Goal: Information Seeking & Learning: Learn about a topic

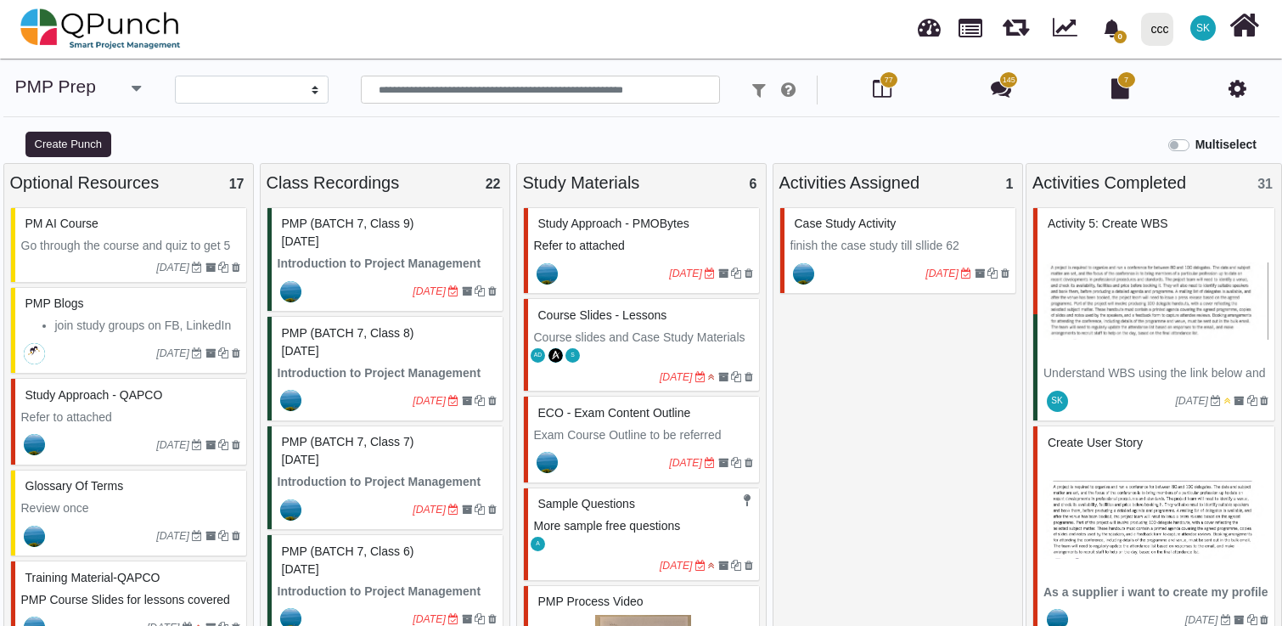
select select
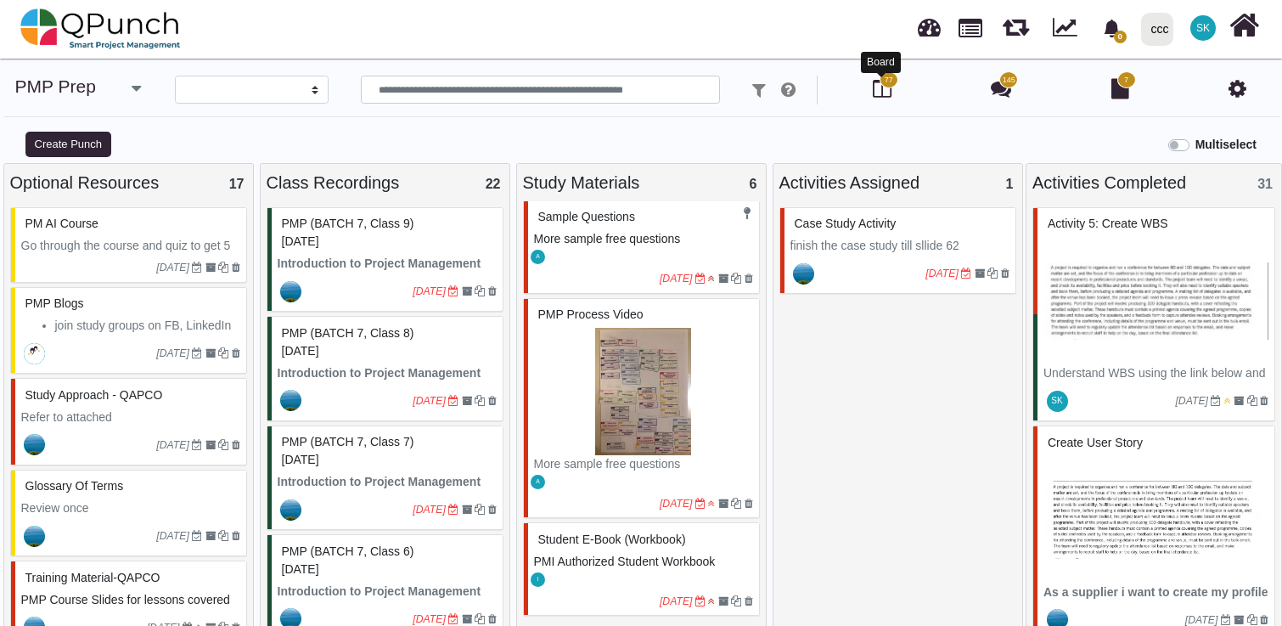
click at [883, 88] on icon at bounding box center [882, 88] width 19 height 20
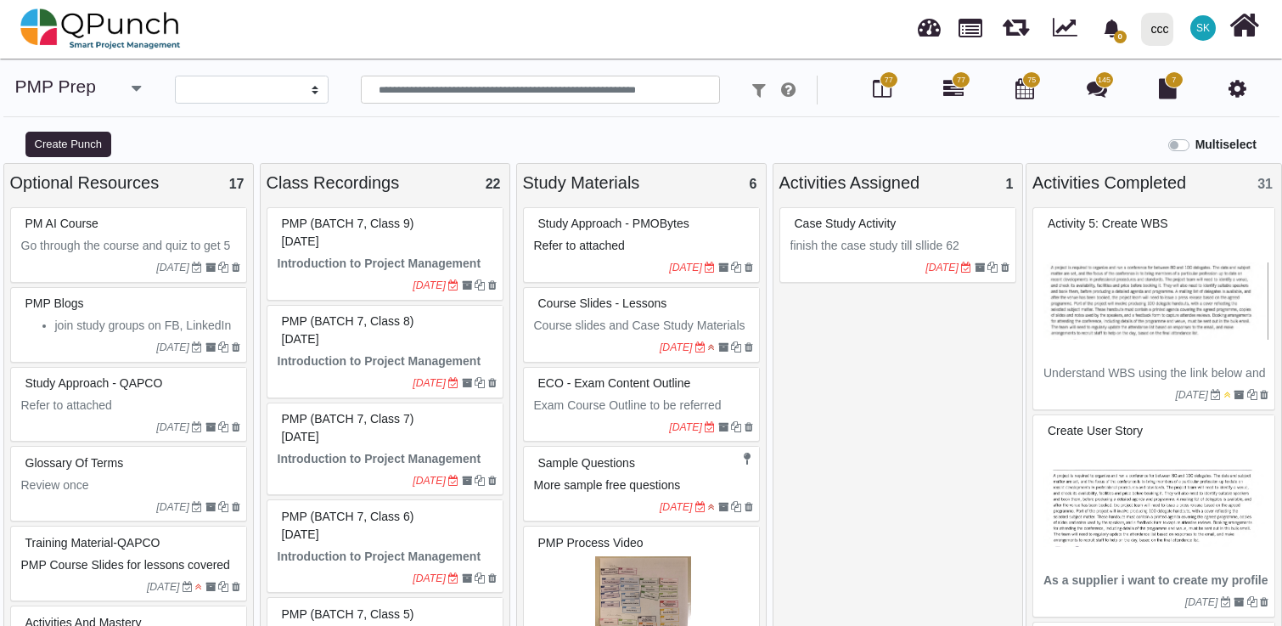
select select
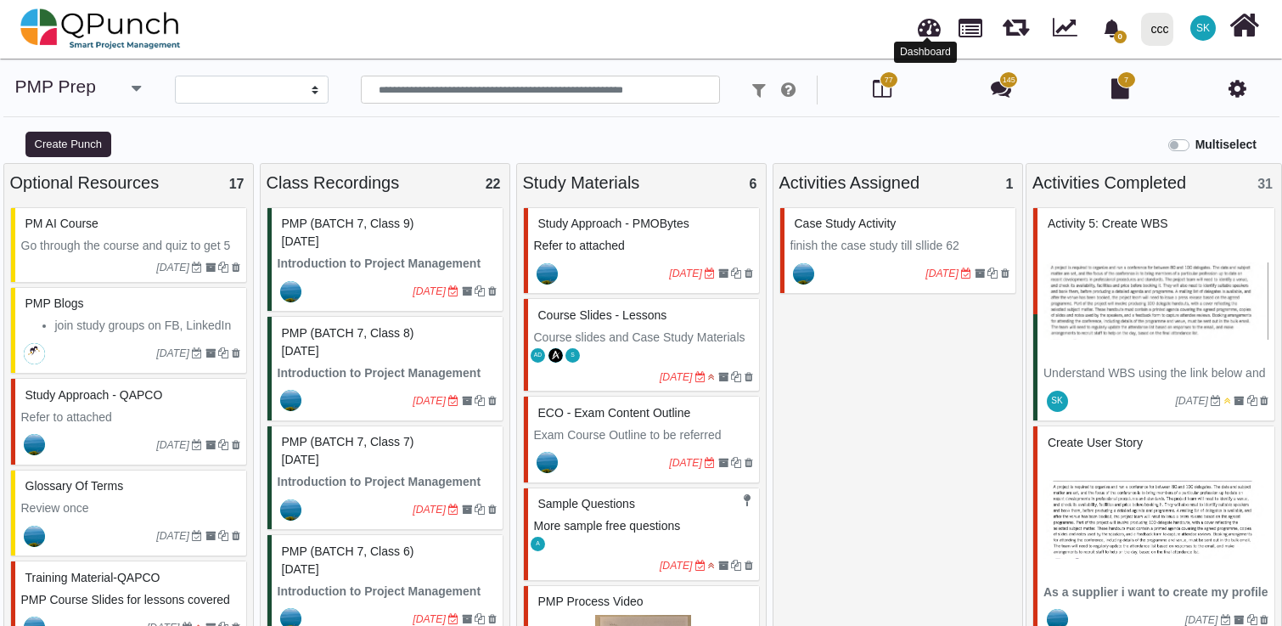
click at [923, 24] on link at bounding box center [929, 25] width 23 height 28
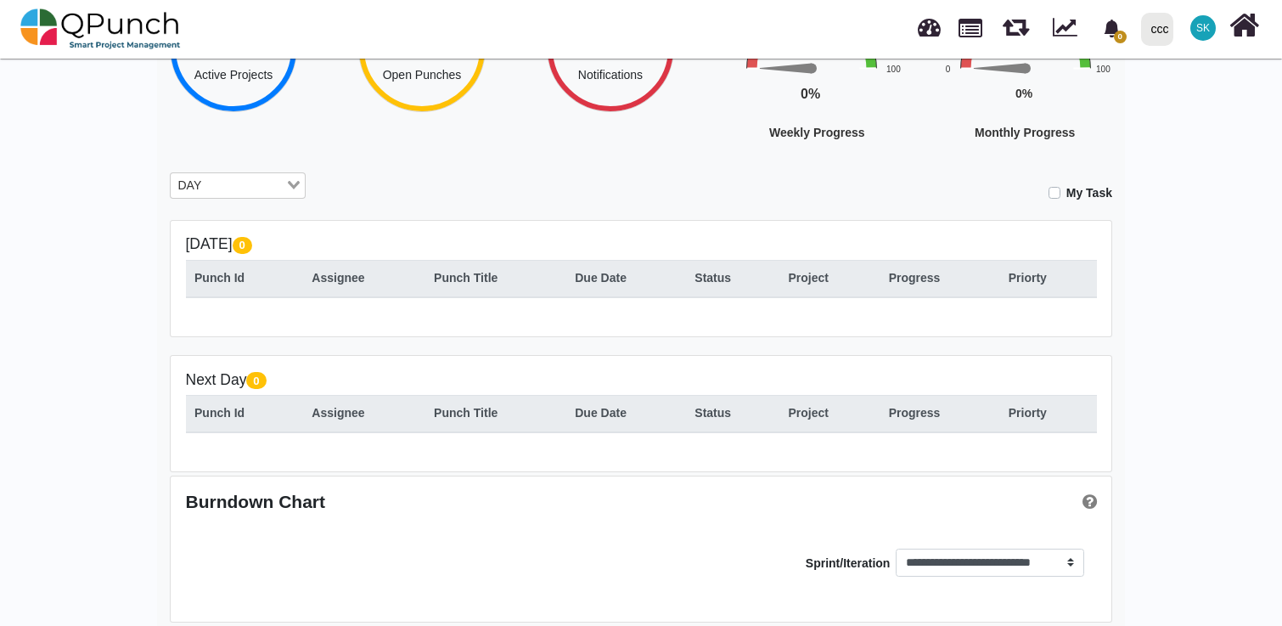
scroll to position [214, 0]
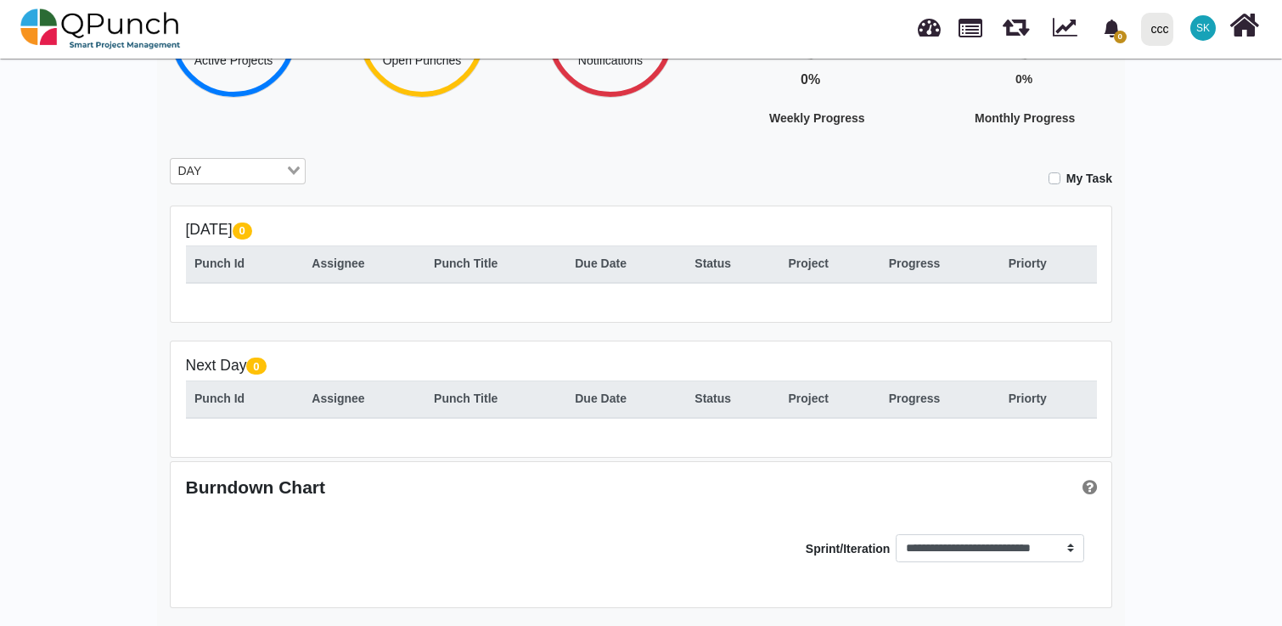
click at [841, 275] on th "Project" at bounding box center [830, 263] width 100 height 37
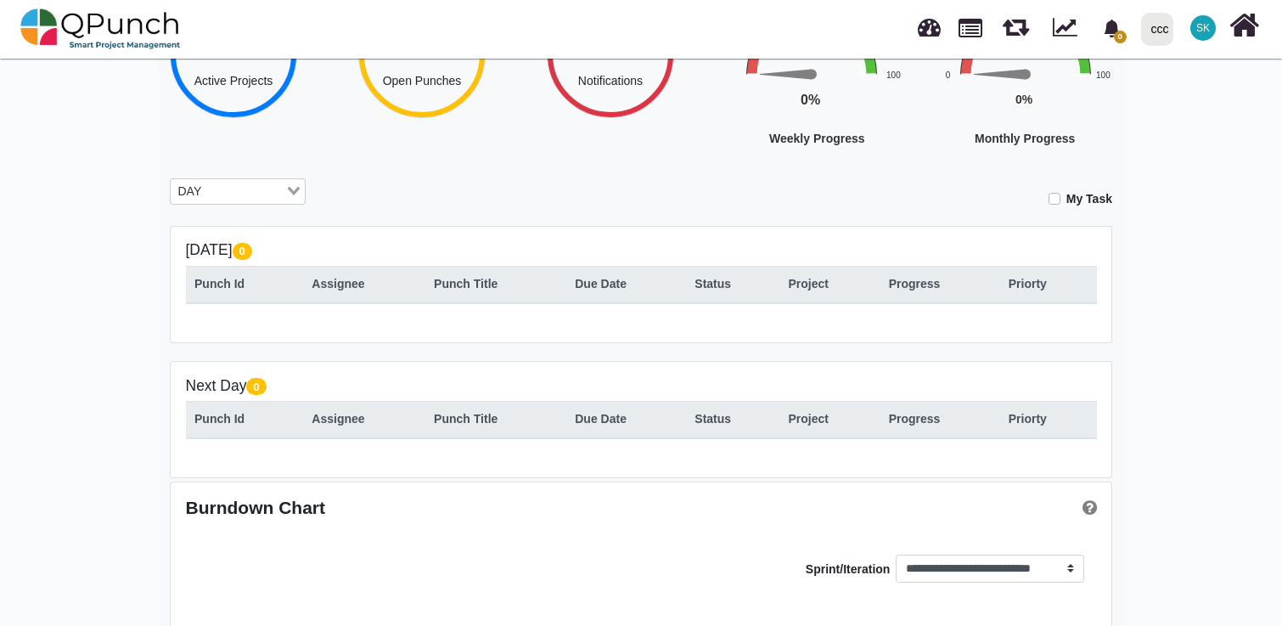
scroll to position [183, 0]
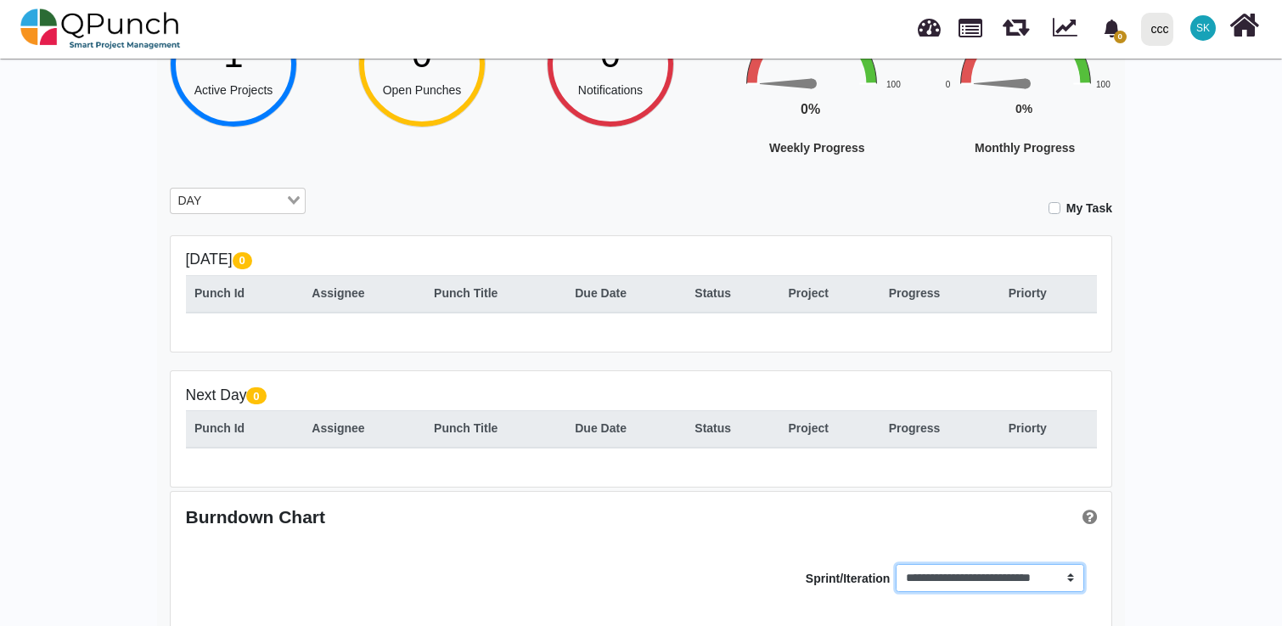
click at [1026, 583] on select "**********" at bounding box center [990, 578] width 188 height 29
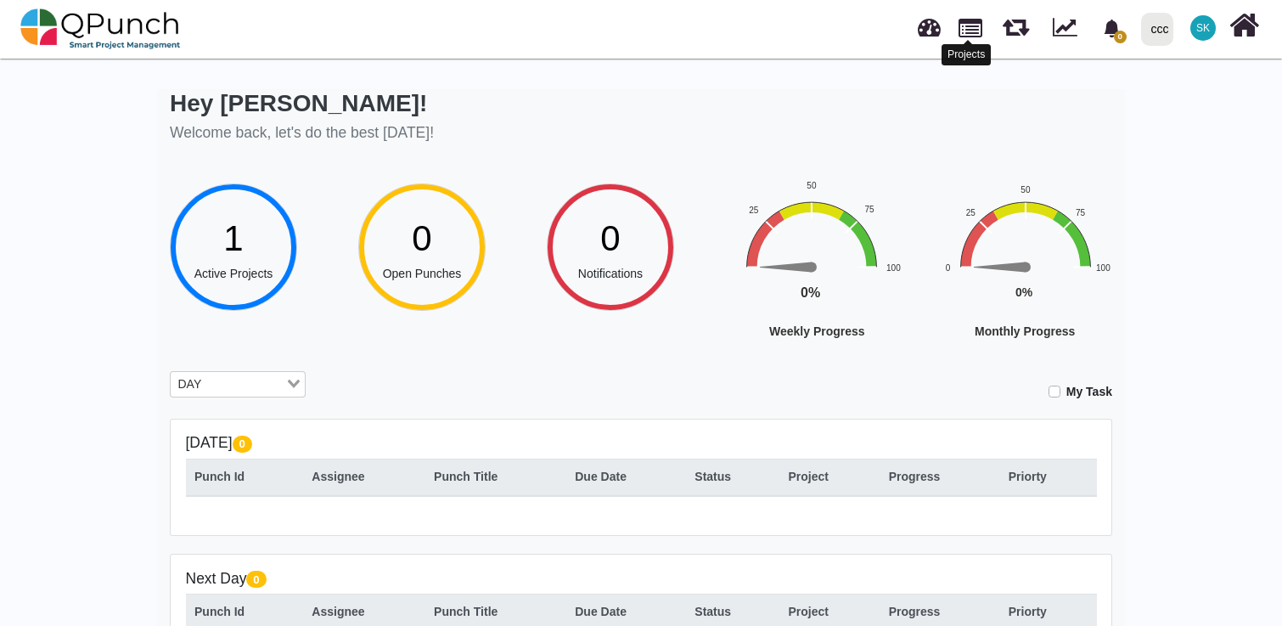
click at [978, 33] on link at bounding box center [971, 26] width 24 height 29
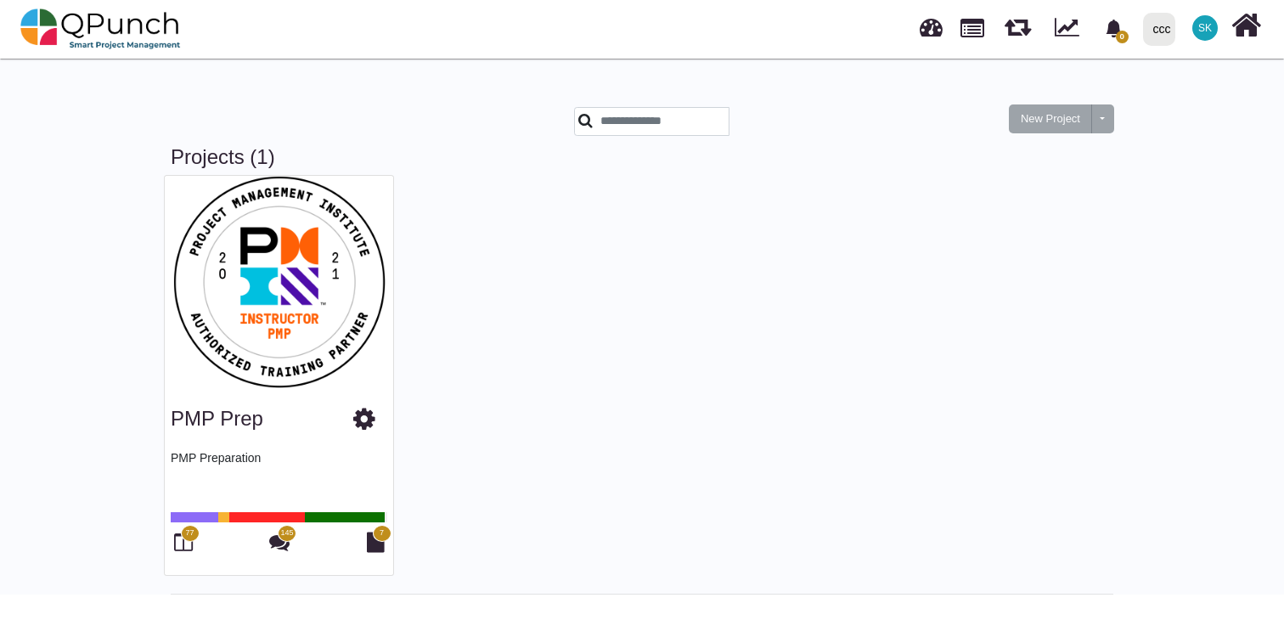
click at [266, 431] on div "PMP Prep" at bounding box center [279, 415] width 217 height 43
click at [262, 414] on div "PMP Prep" at bounding box center [279, 415] width 217 height 43
click at [369, 537] on icon at bounding box center [376, 542] width 18 height 20
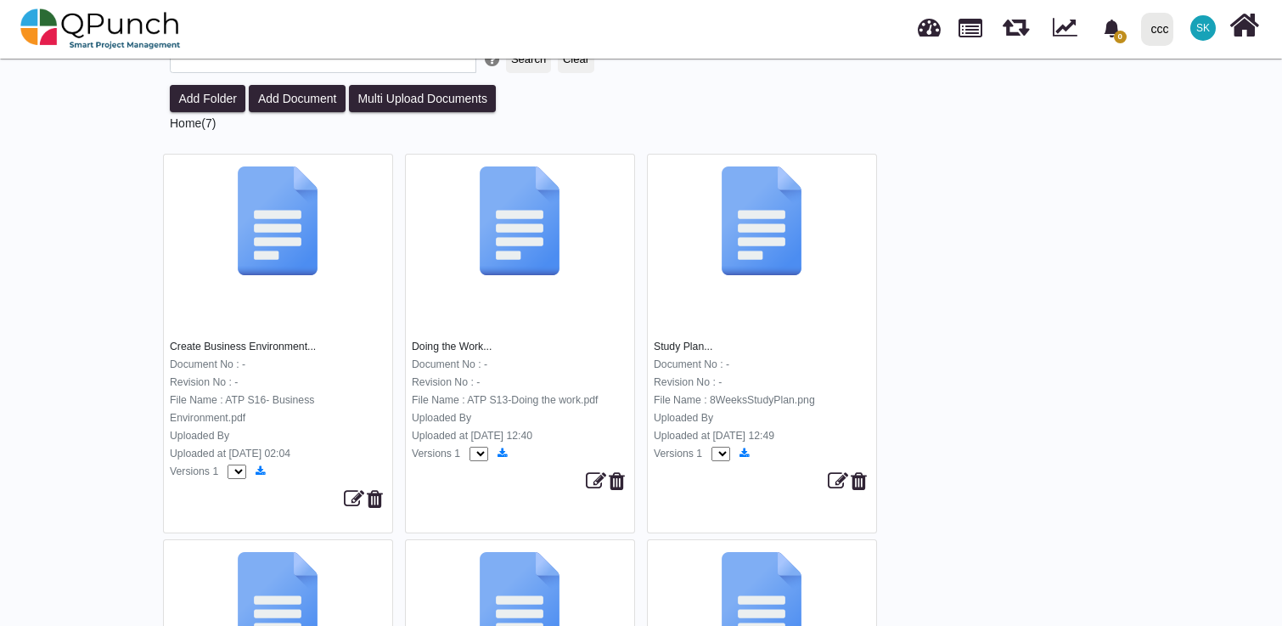
scroll to position [97, 0]
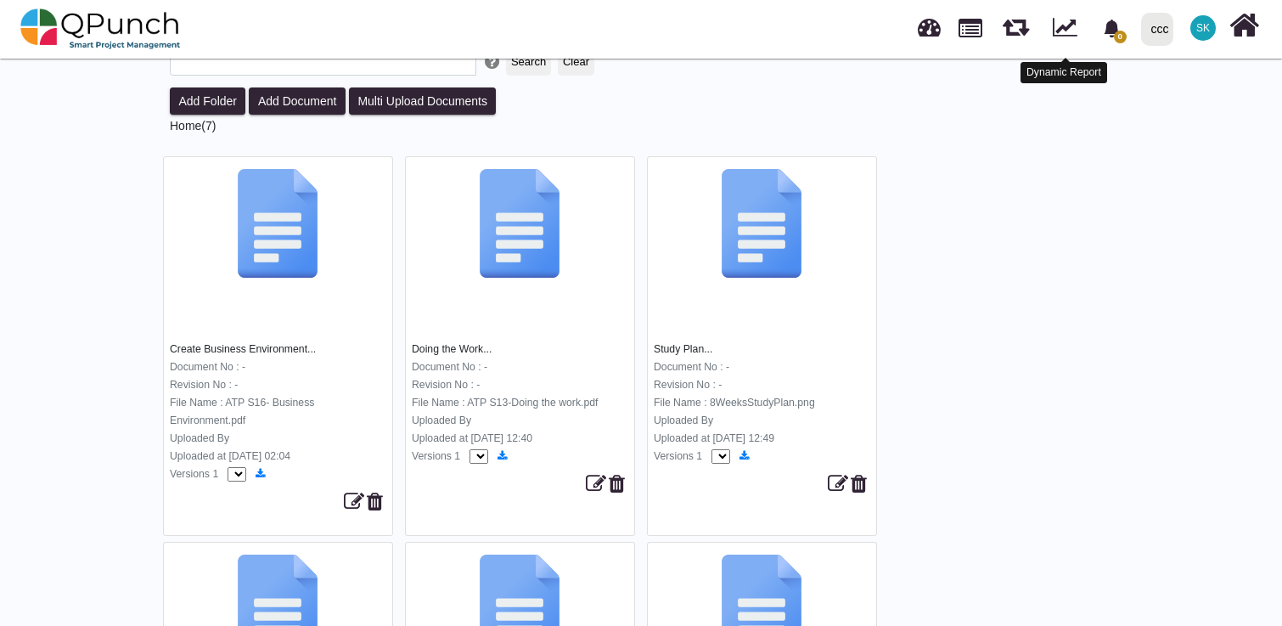
click at [1062, 37] on link at bounding box center [1065, 25] width 25 height 26
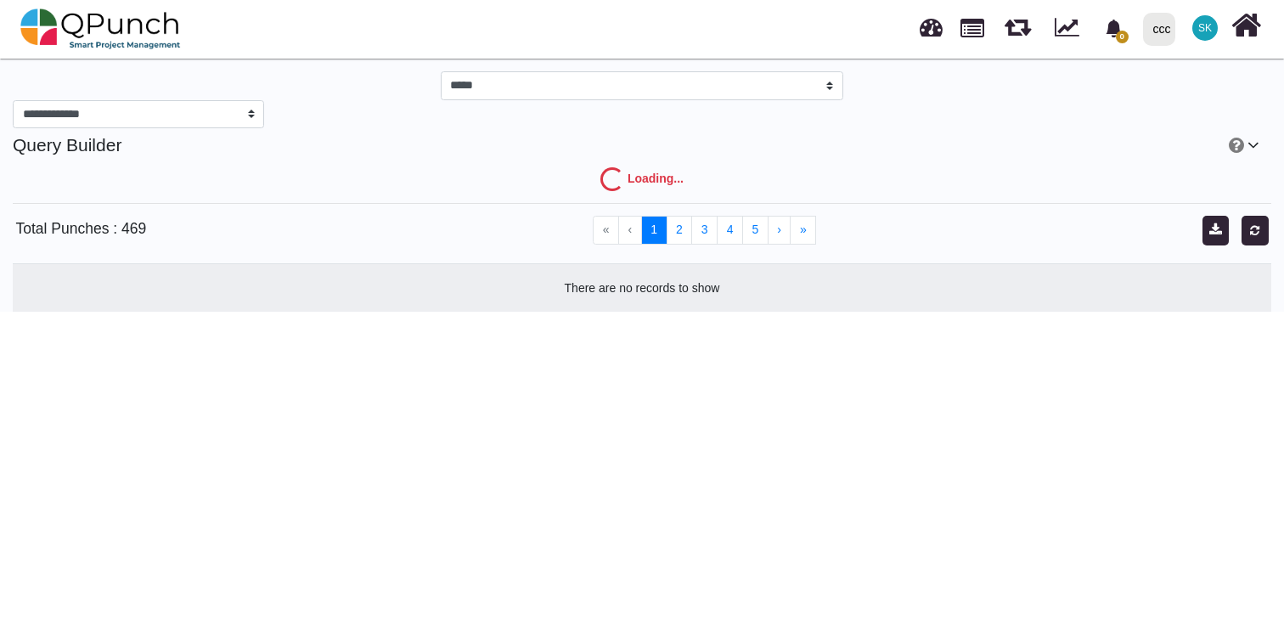
select select "***"
select select "****"
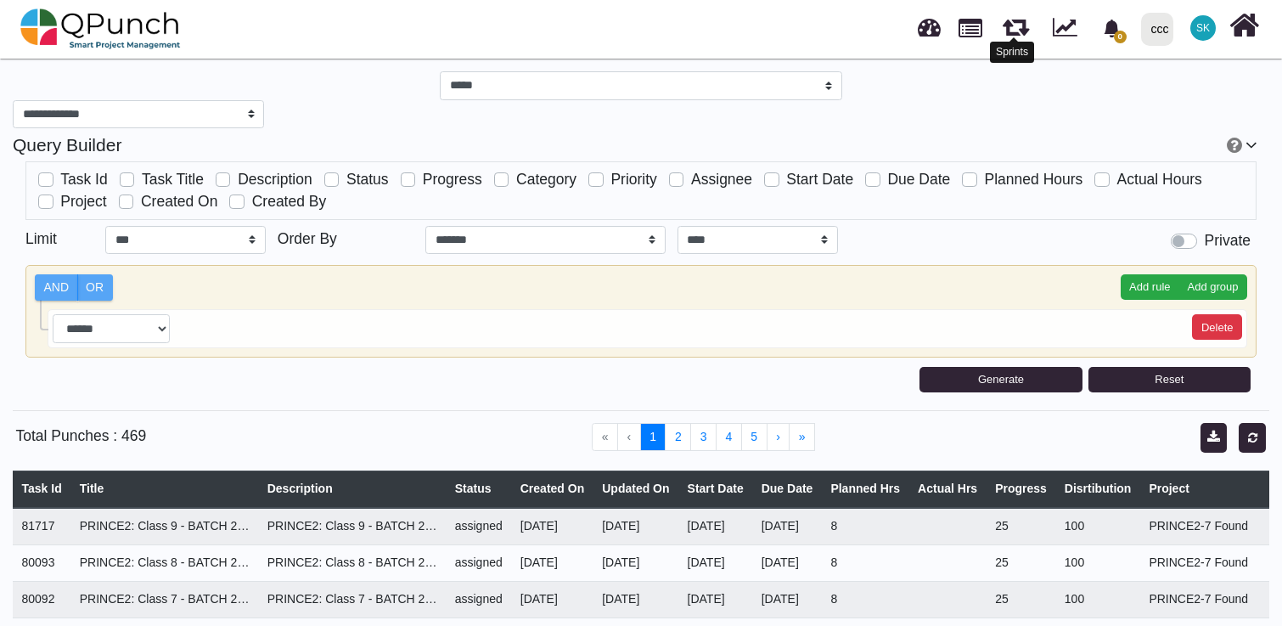
click at [1003, 22] on link at bounding box center [1016, 24] width 26 height 30
click at [1012, 33] on link at bounding box center [1016, 24] width 26 height 30
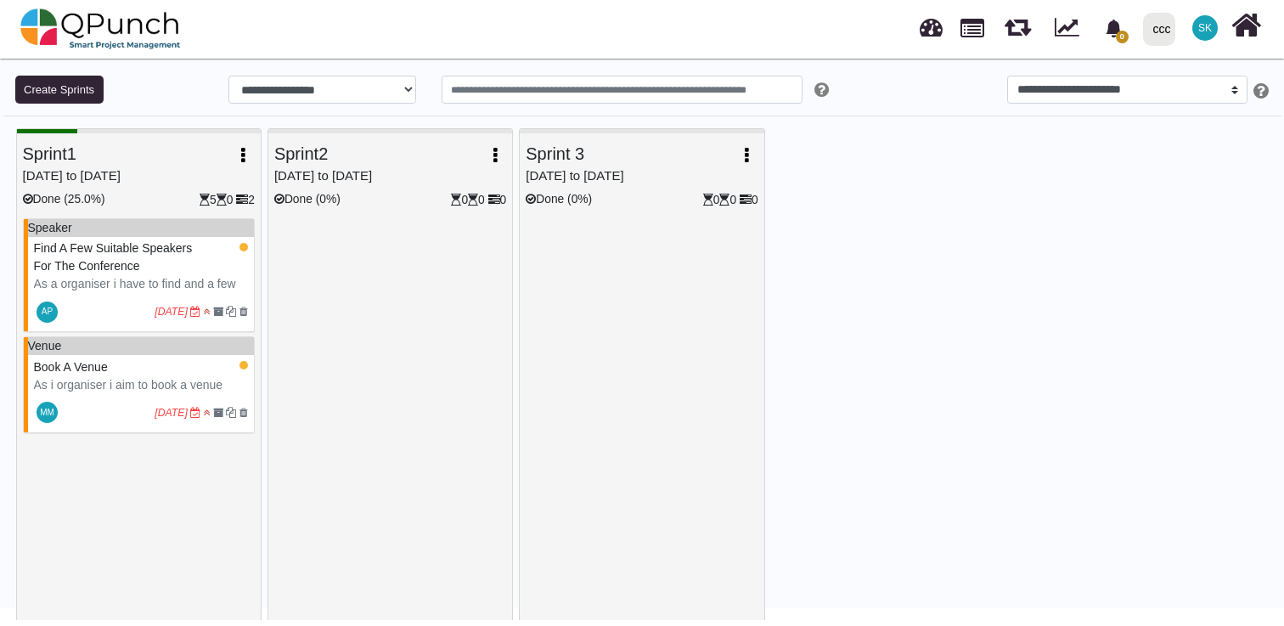
click at [144, 275] on p "As a organiser i have to find and a few suitable speakers for the conference wi…" at bounding box center [140, 328] width 212 height 107
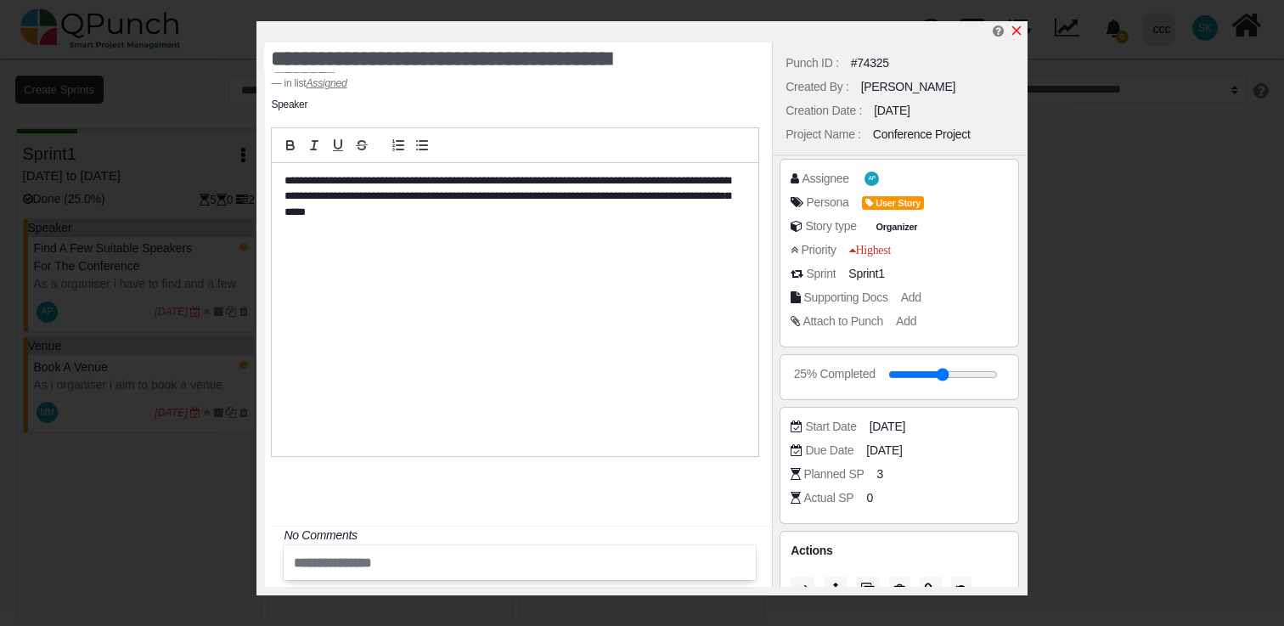
click at [1019, 29] on icon "x" at bounding box center [1017, 31] width 14 height 14
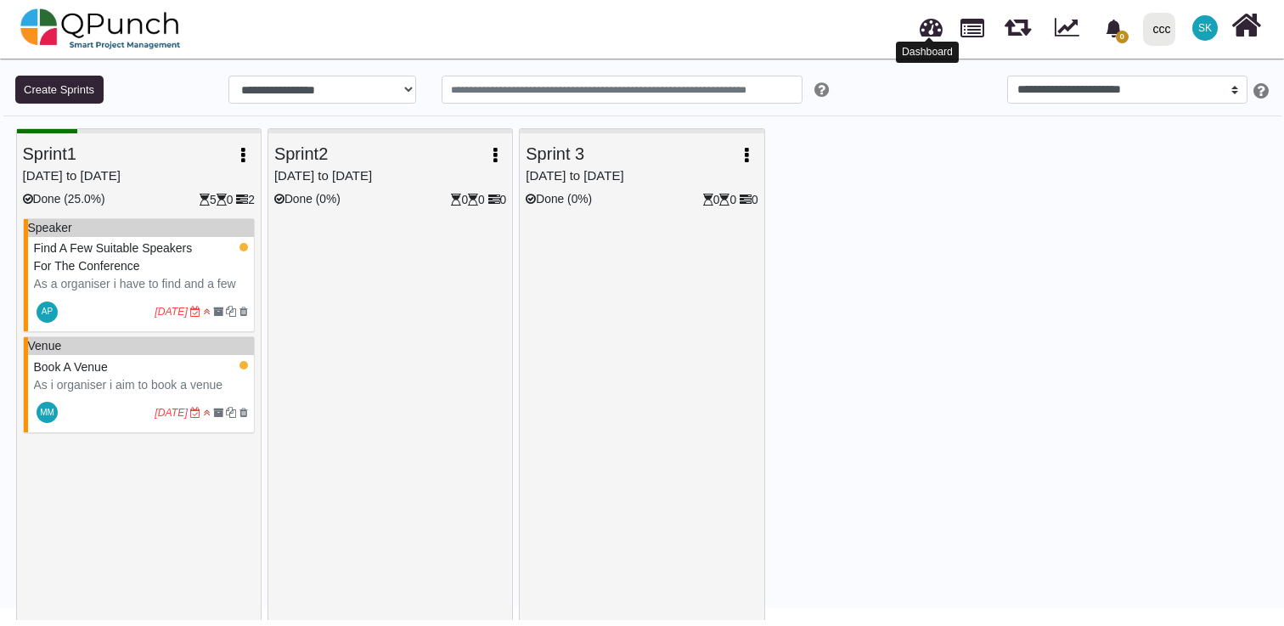
click at [932, 26] on link at bounding box center [931, 25] width 23 height 28
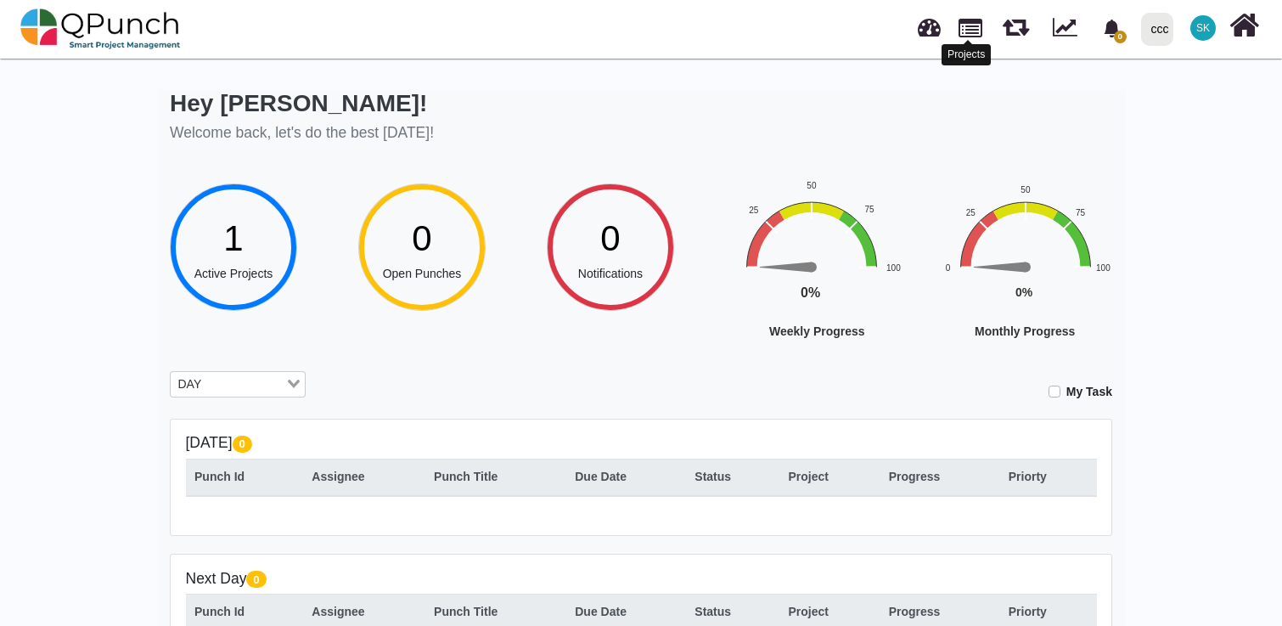
click at [963, 25] on link at bounding box center [971, 26] width 24 height 29
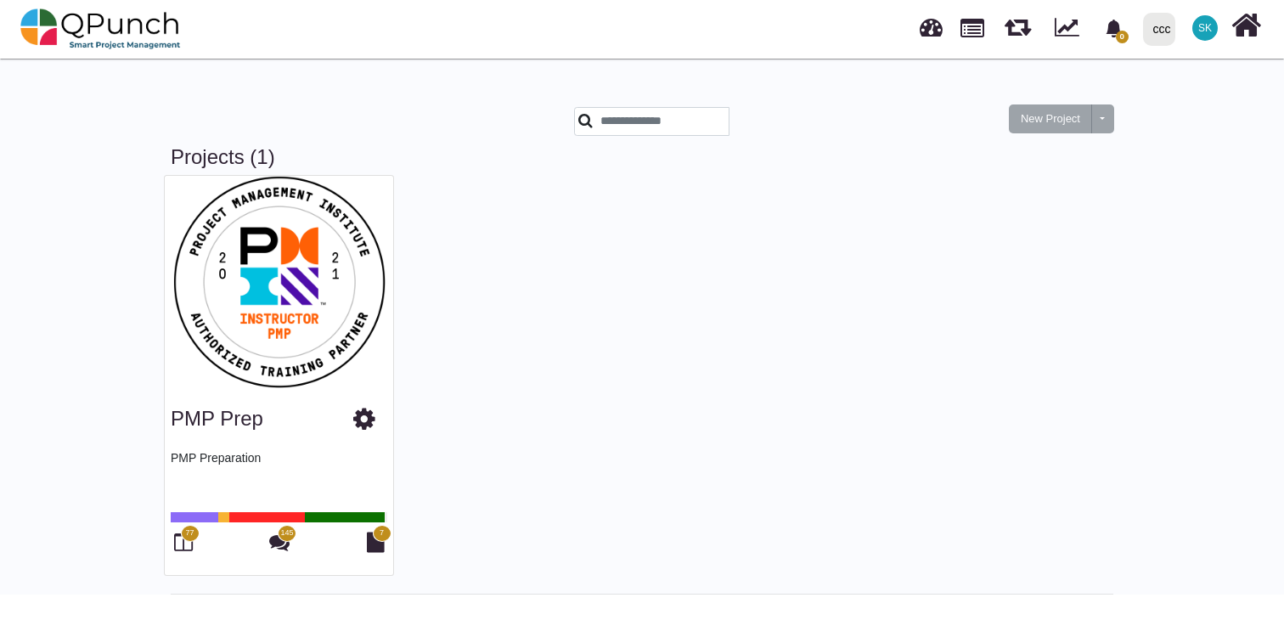
click at [286, 536] on span "145" at bounding box center [286, 533] width 13 height 12
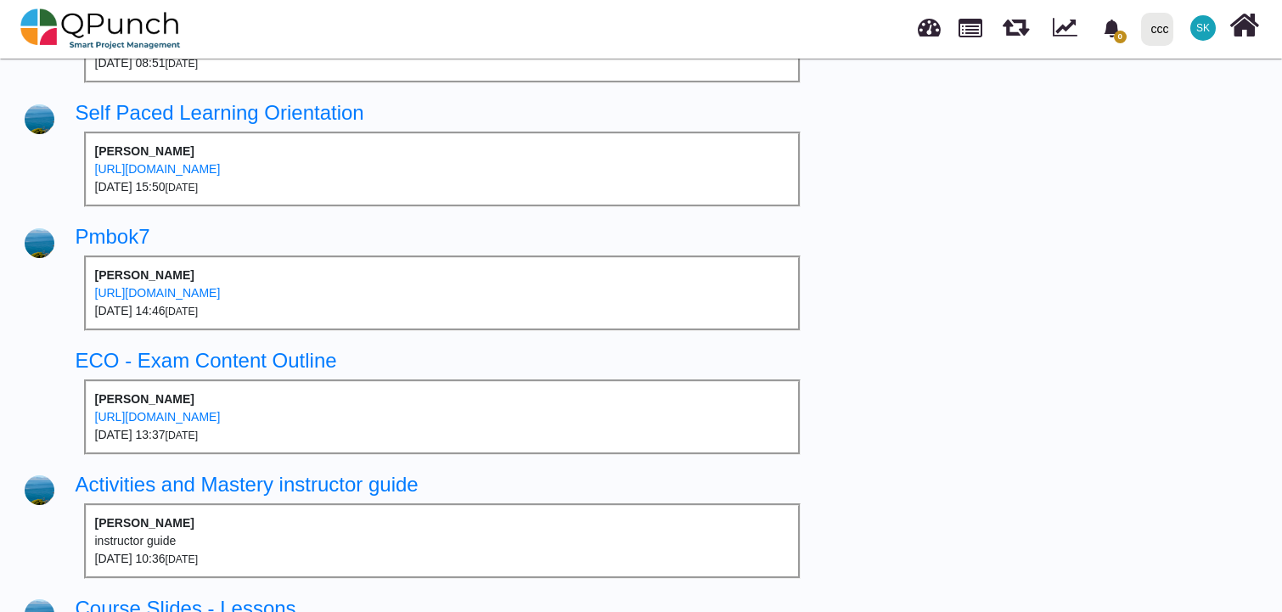
scroll to position [1151, 0]
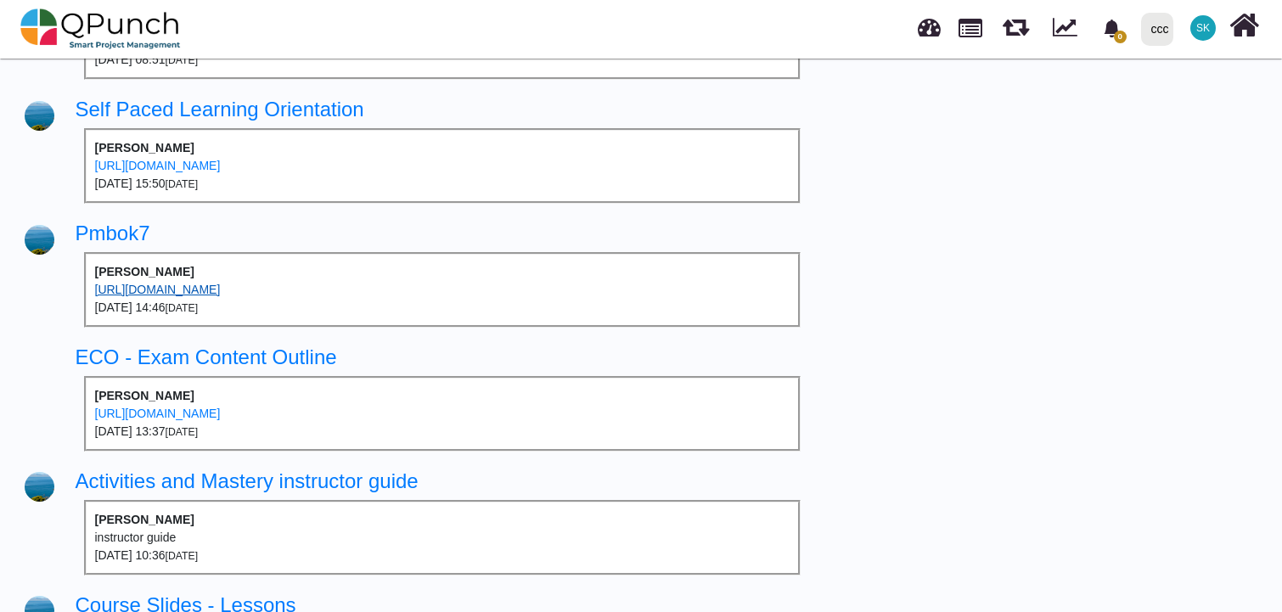
click at [221, 283] on link "[URL][DOMAIN_NAME]" at bounding box center [158, 290] width 126 height 14
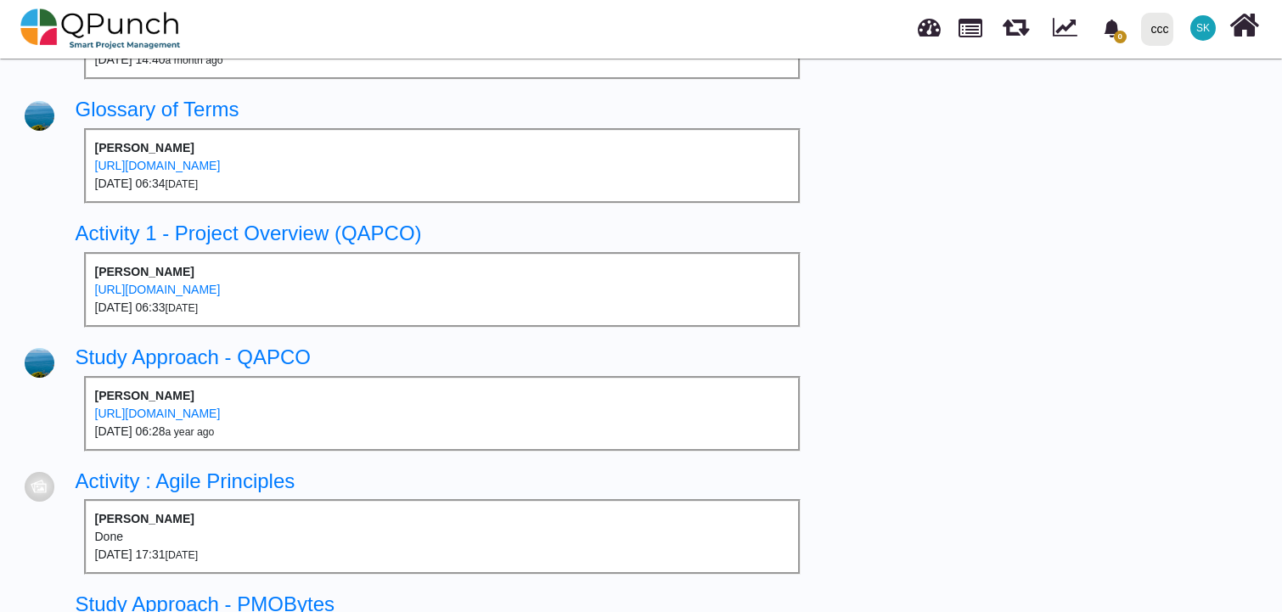
scroll to position [2643, 0]
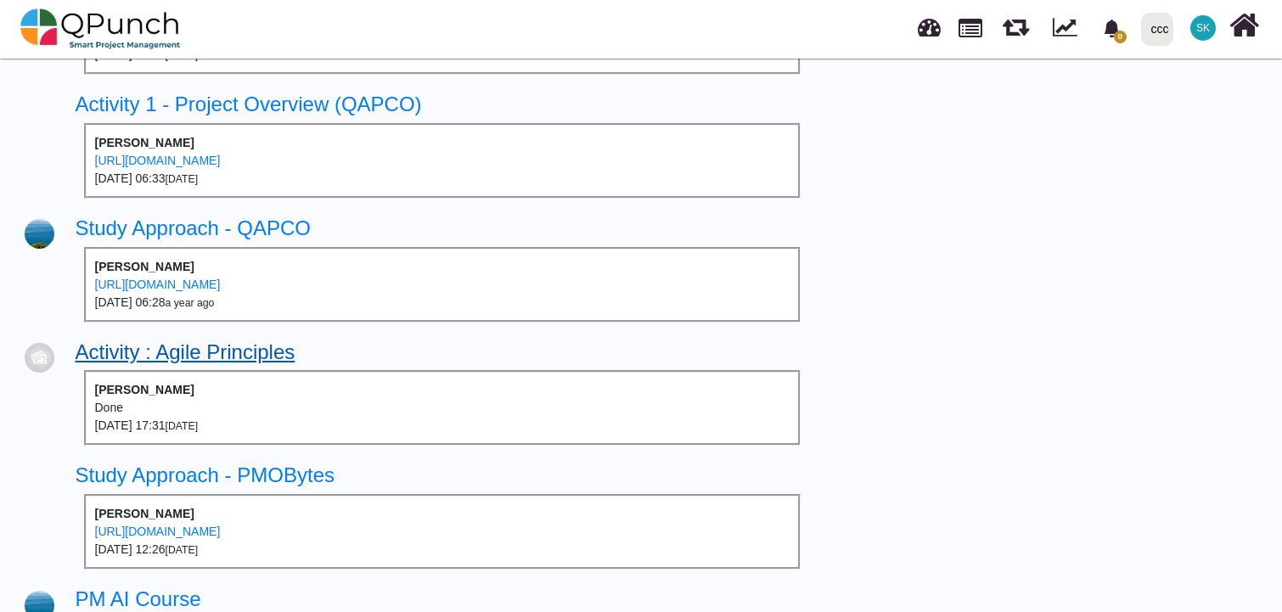
click at [198, 341] on link "Activity : Agile Principles" at bounding box center [186, 352] width 220 height 23
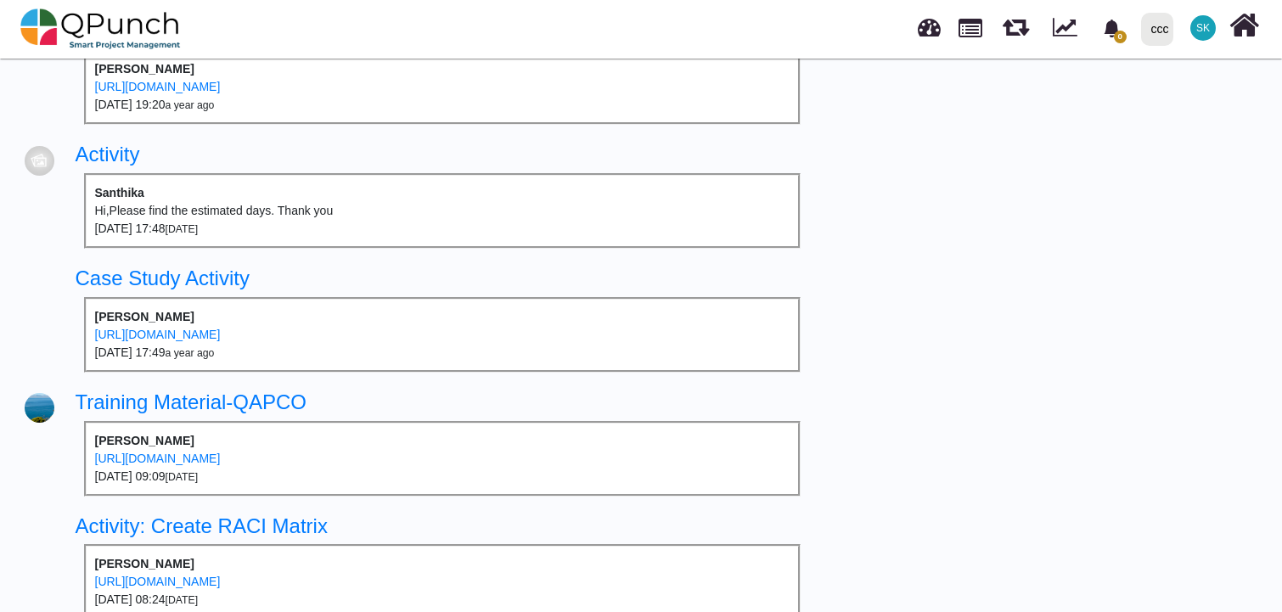
scroll to position [1857, 8]
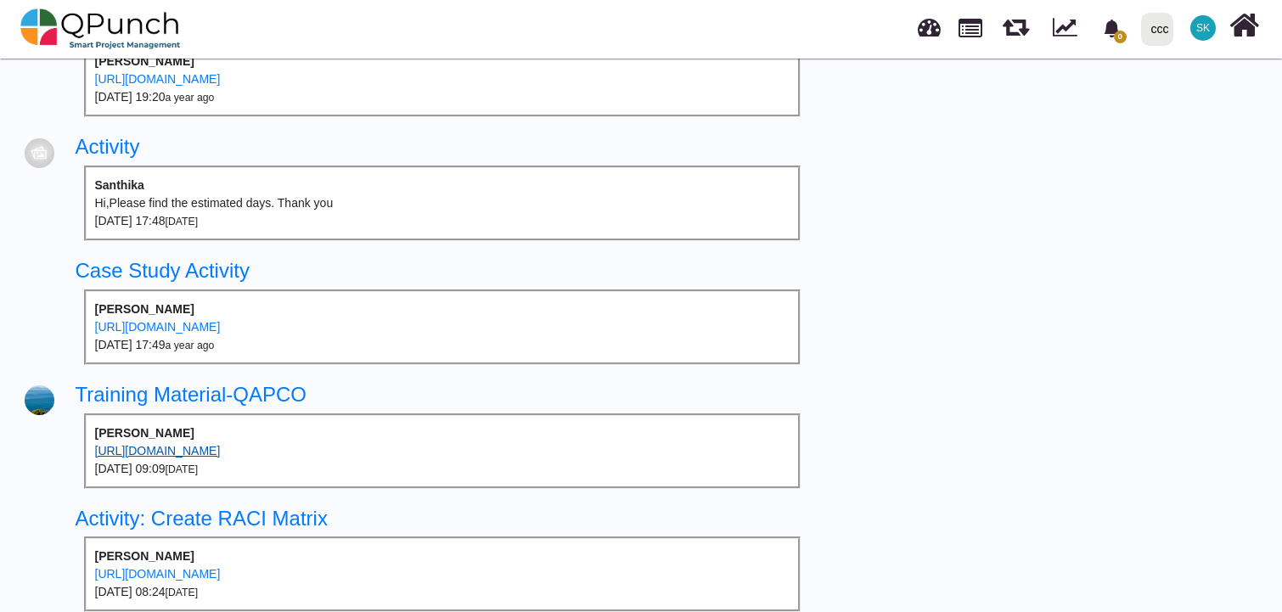
click at [221, 444] on link "[URL][DOMAIN_NAME]" at bounding box center [158, 451] width 126 height 14
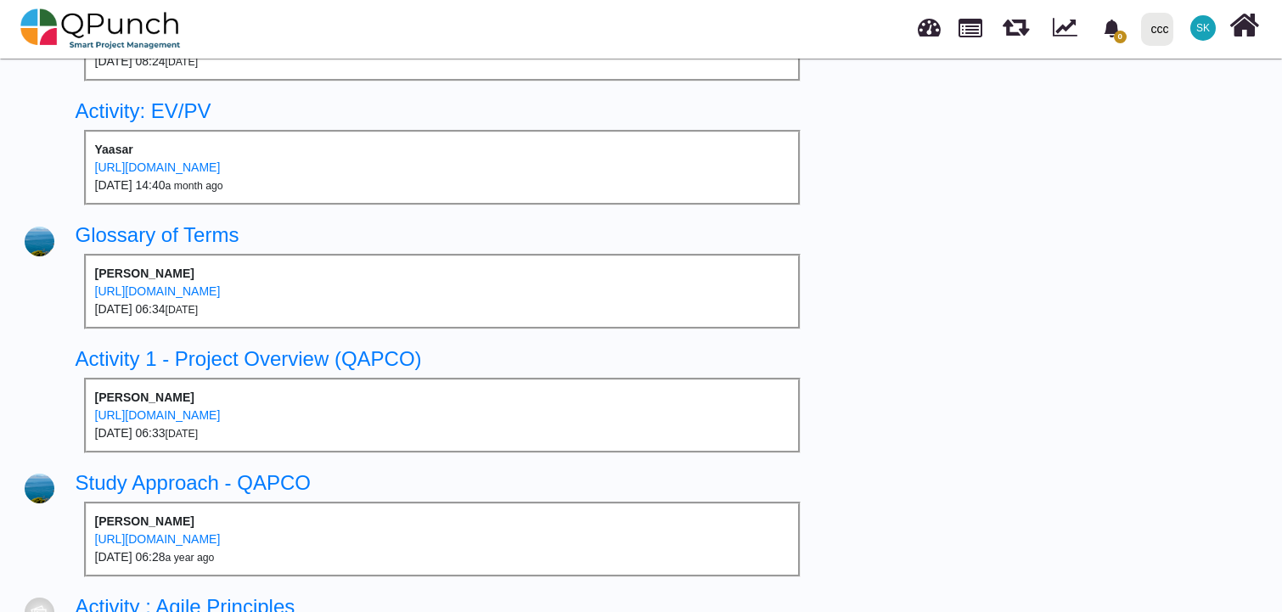
scroll to position [2395, 8]
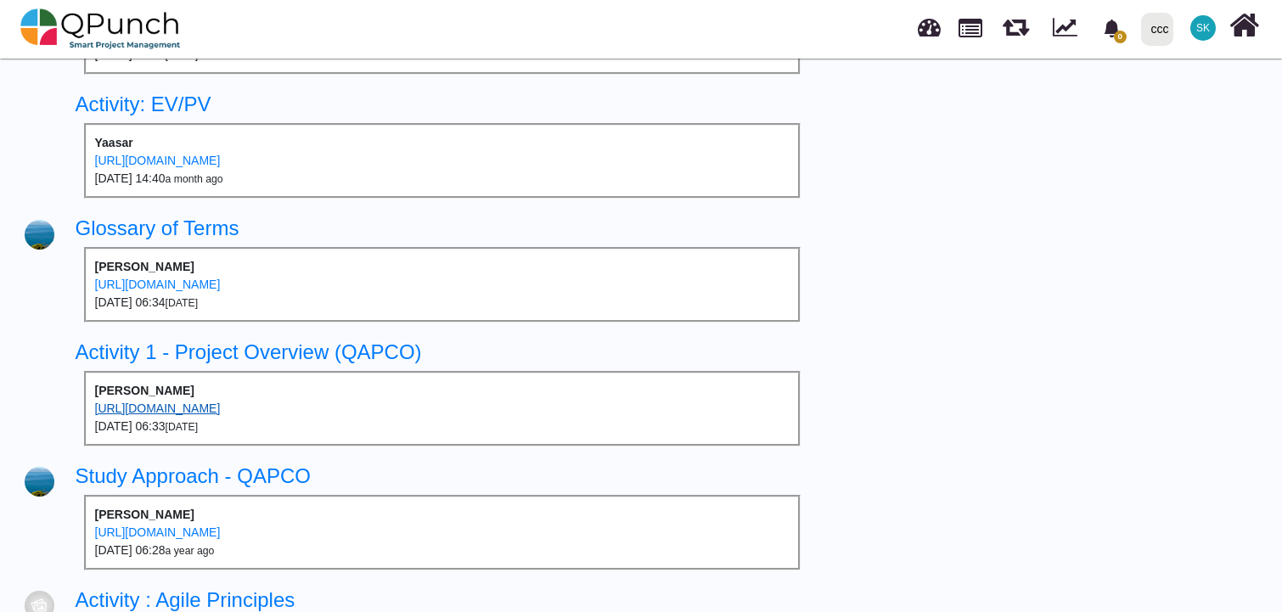
click at [221, 402] on link "[URL][DOMAIN_NAME]" at bounding box center [158, 409] width 126 height 14
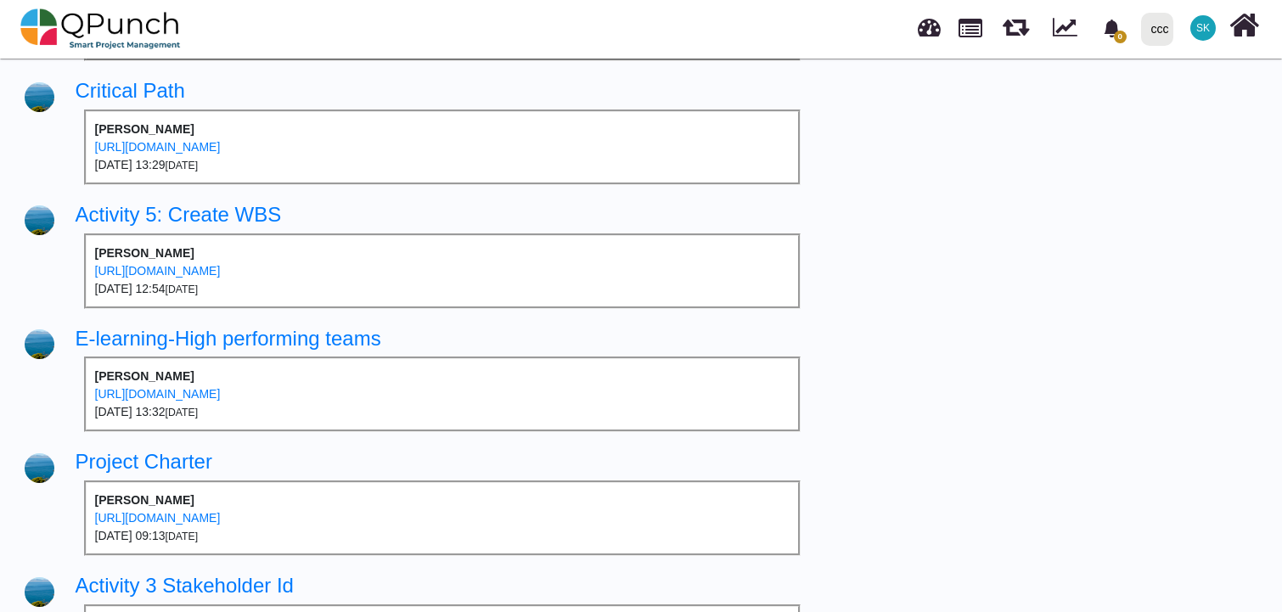
scroll to position [0, 11]
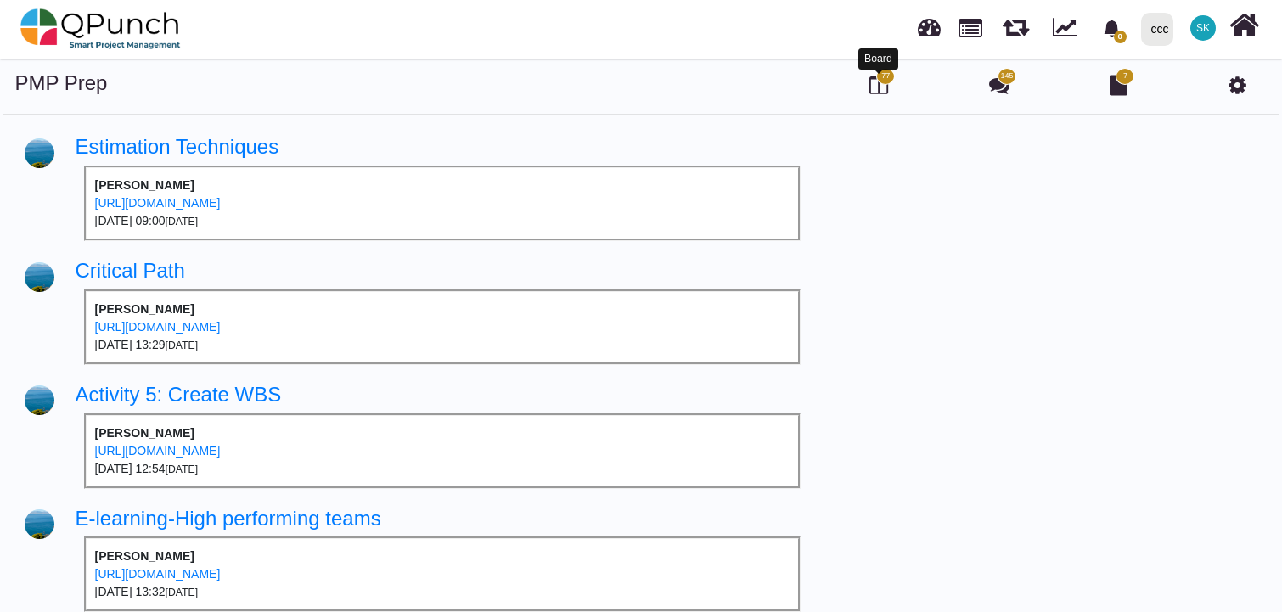
click at [870, 84] on icon at bounding box center [879, 85] width 19 height 20
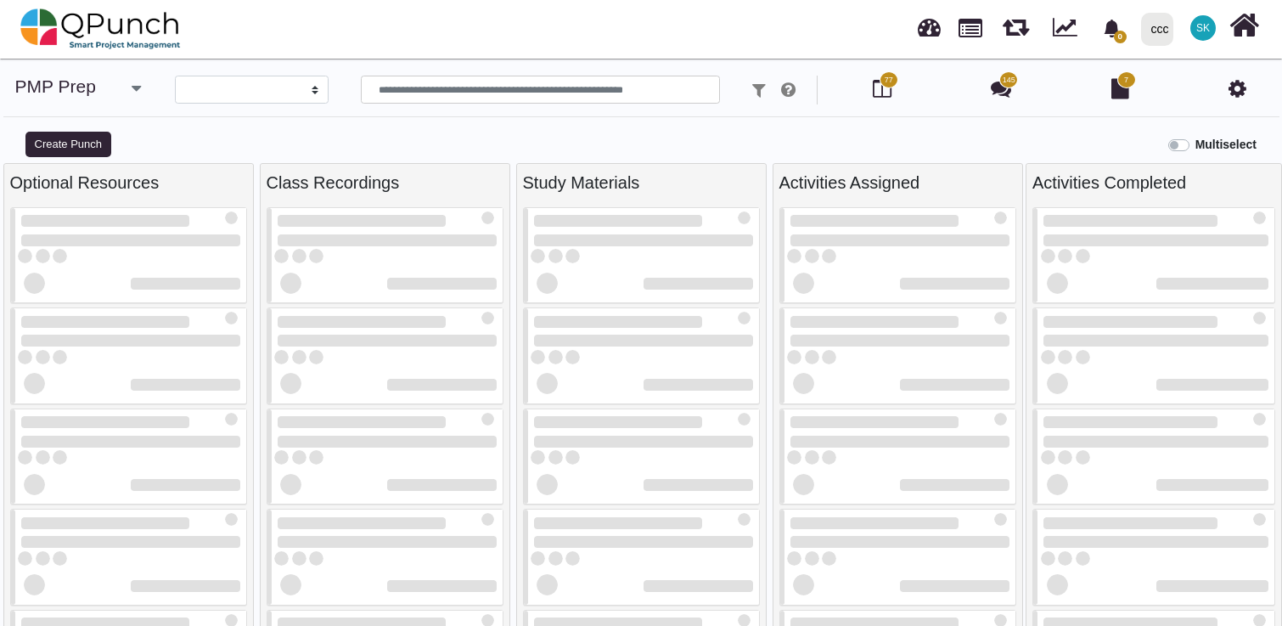
select select
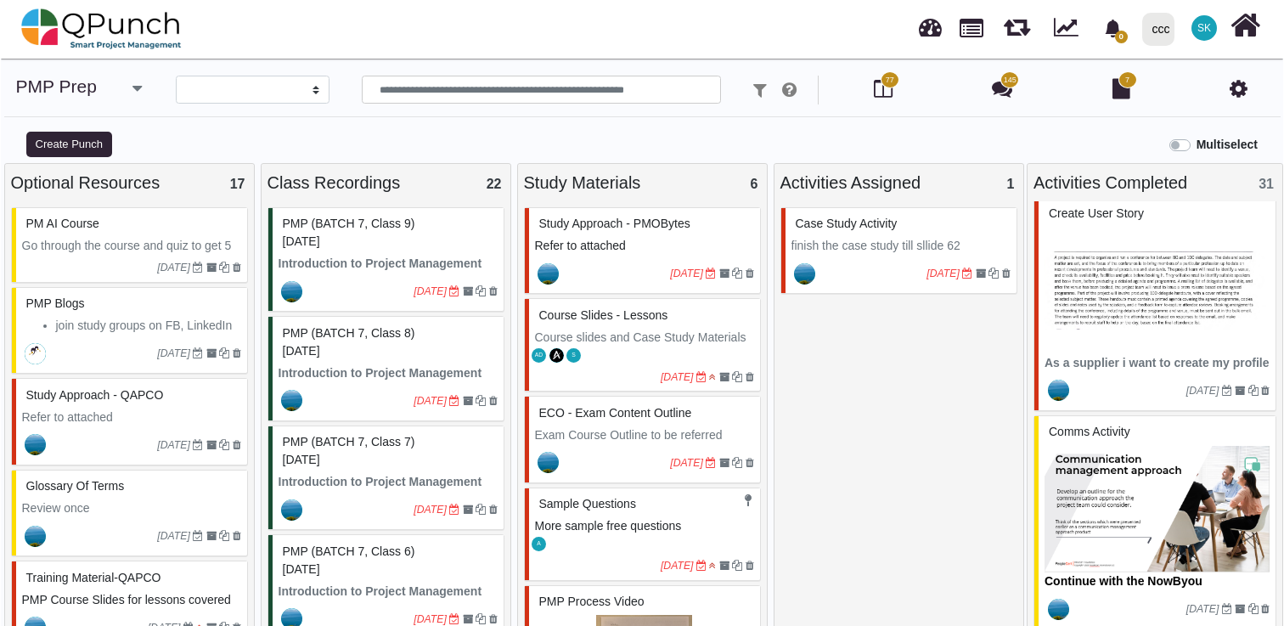
scroll to position [228, 0]
click at [1093, 279] on img at bounding box center [1156, 291] width 225 height 127
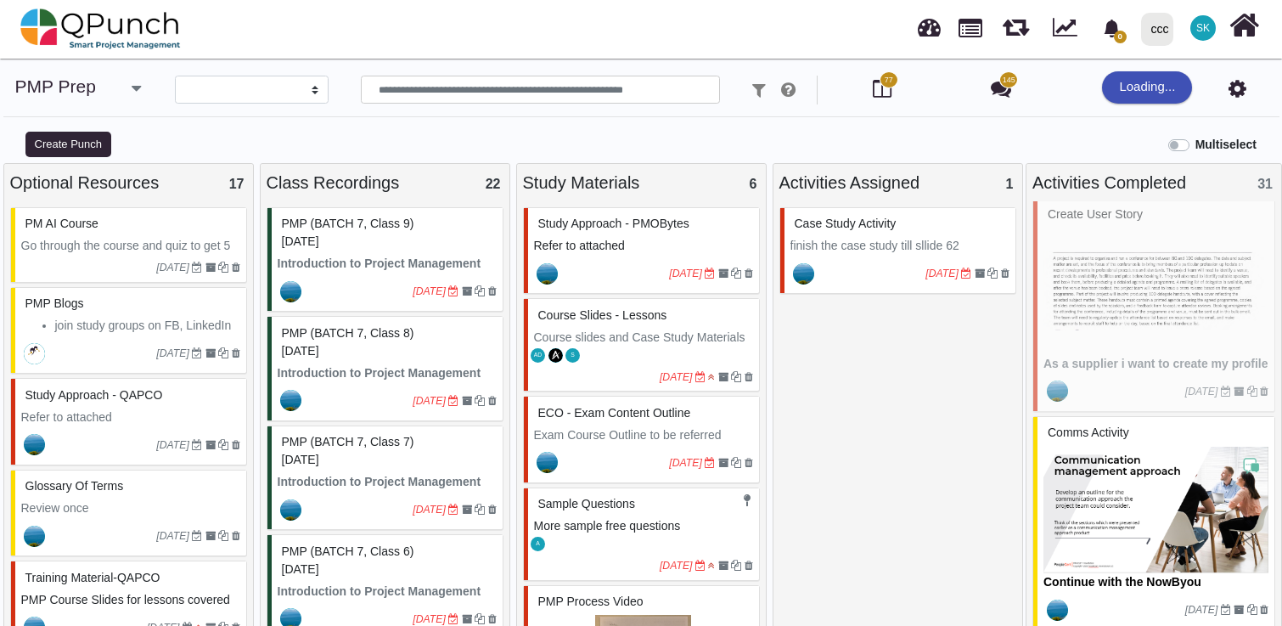
select select "*******"
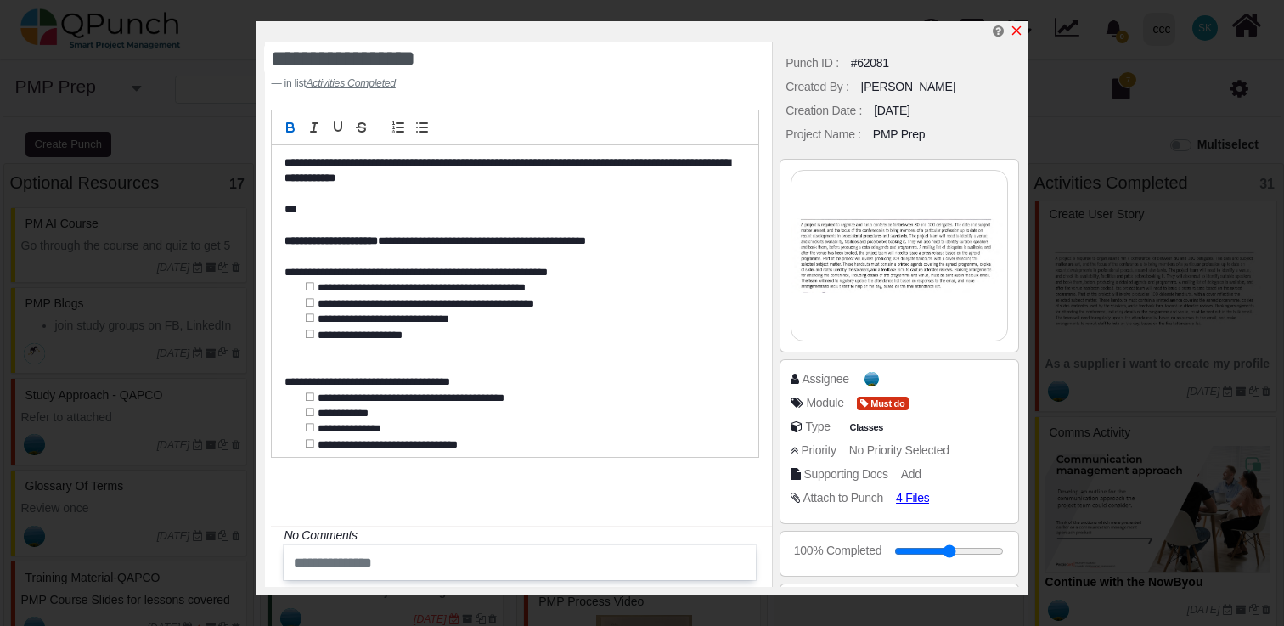
click at [1018, 30] on icon "x" at bounding box center [1015, 30] width 9 height 9
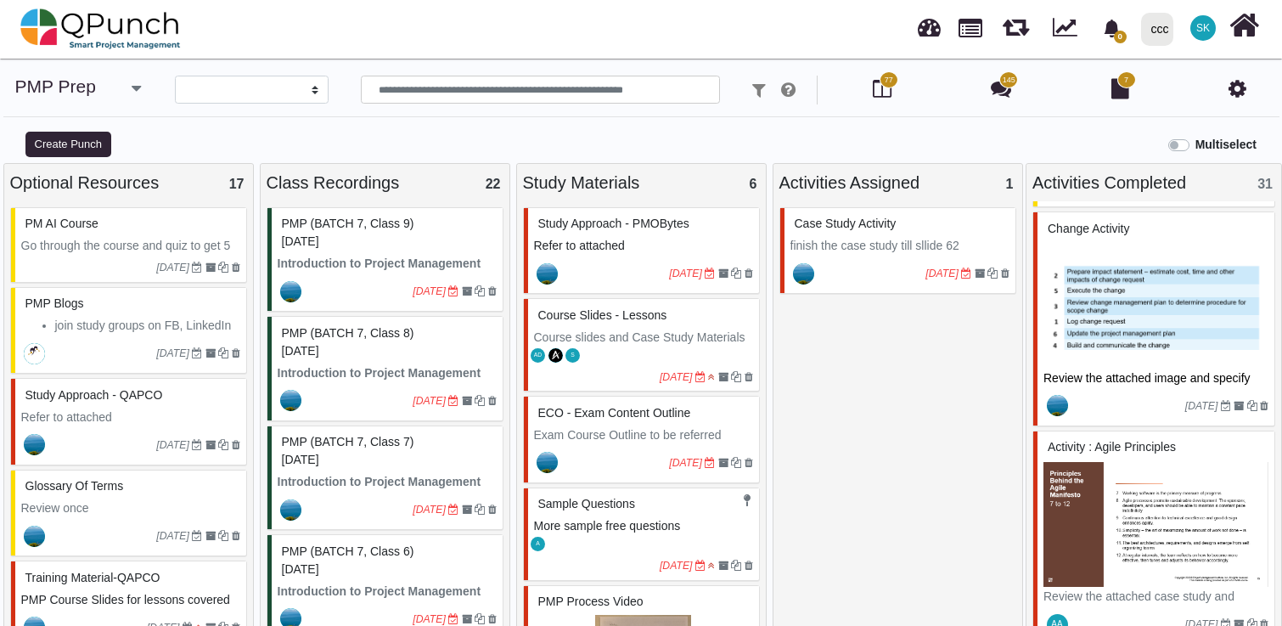
scroll to position [673, 0]
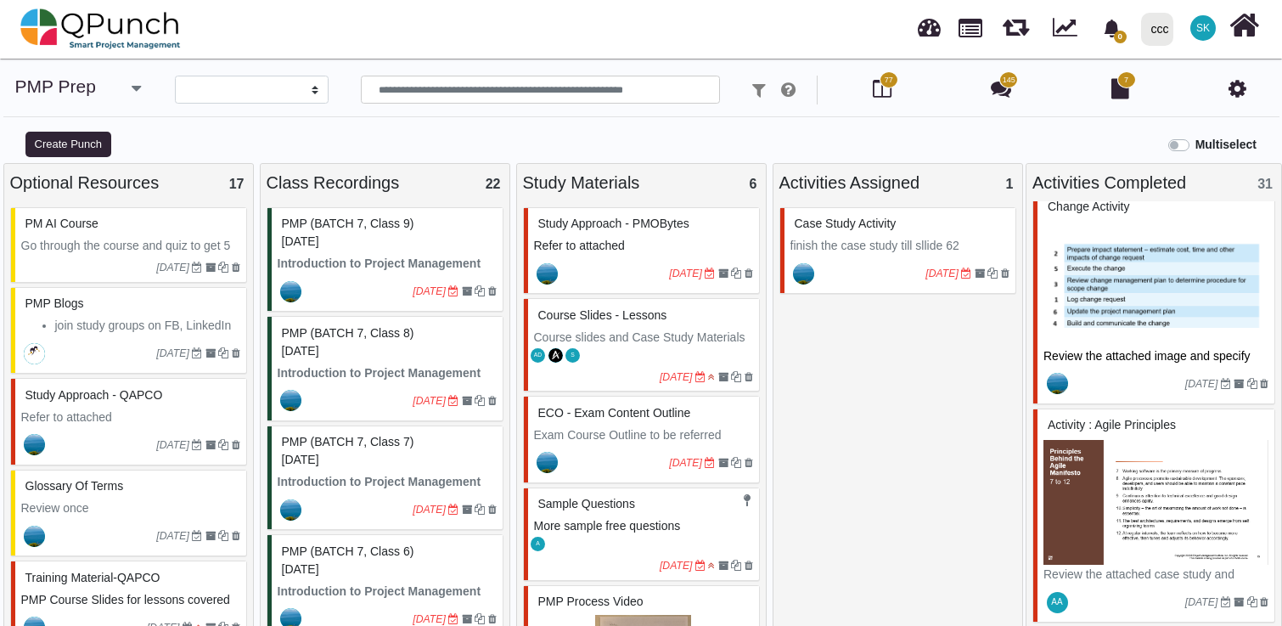
click at [1147, 481] on img at bounding box center [1156, 501] width 225 height 127
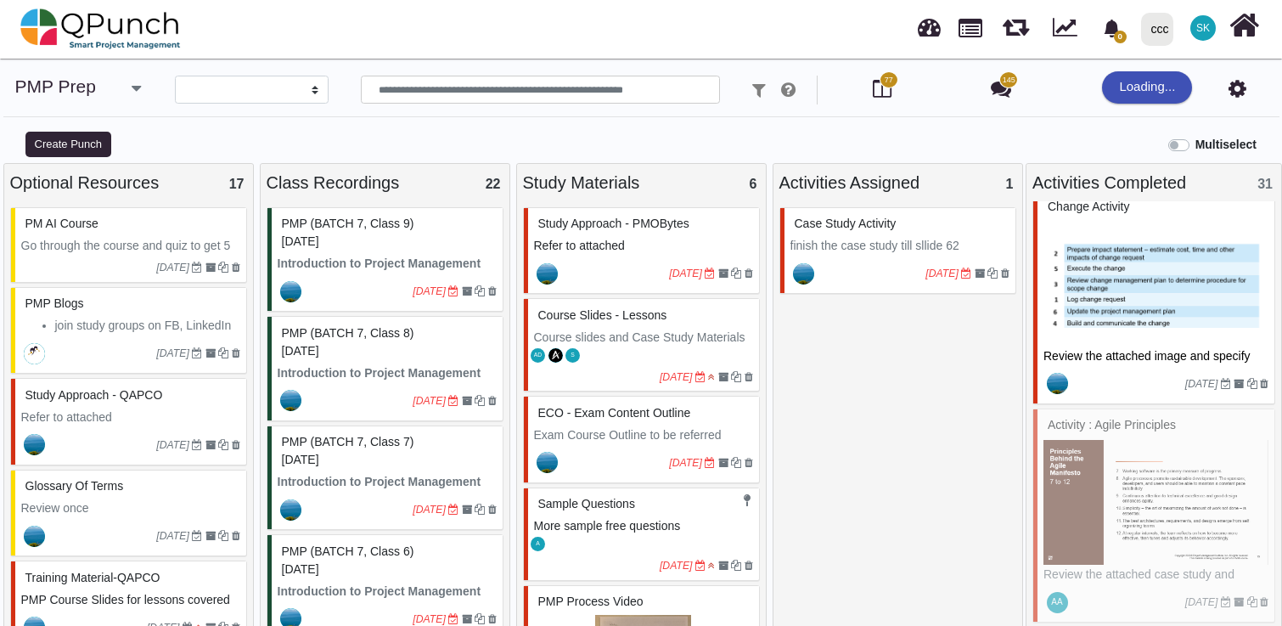
select select "*******"
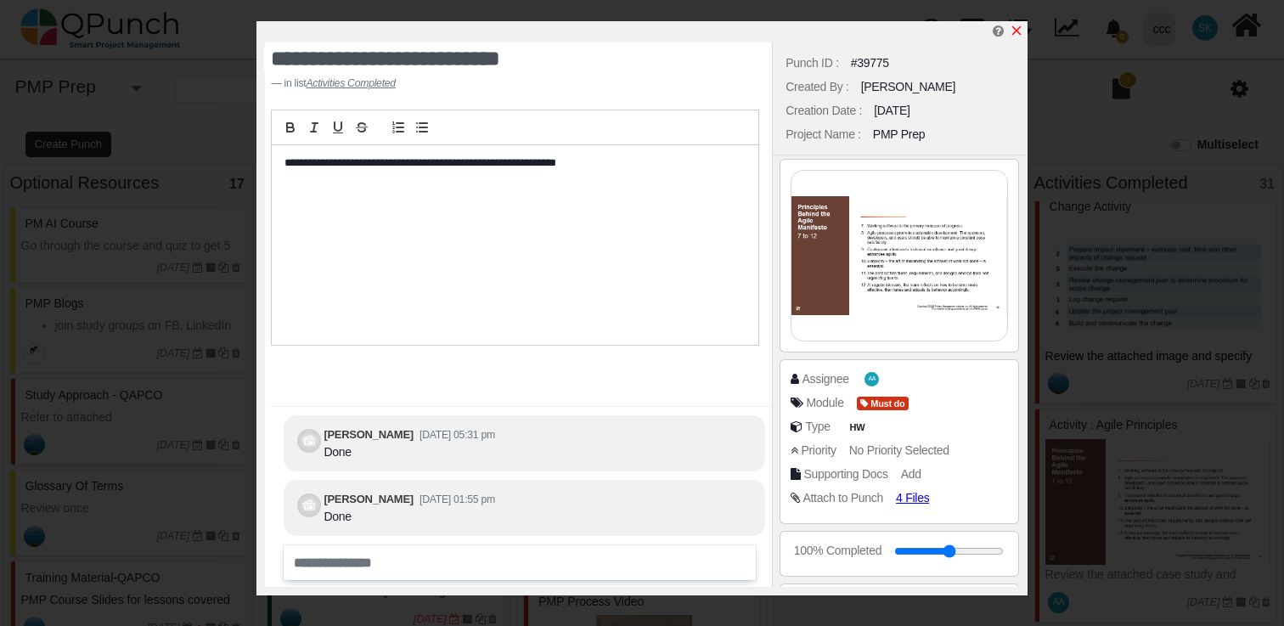
click at [1016, 33] on icon "x" at bounding box center [1017, 31] width 14 height 14
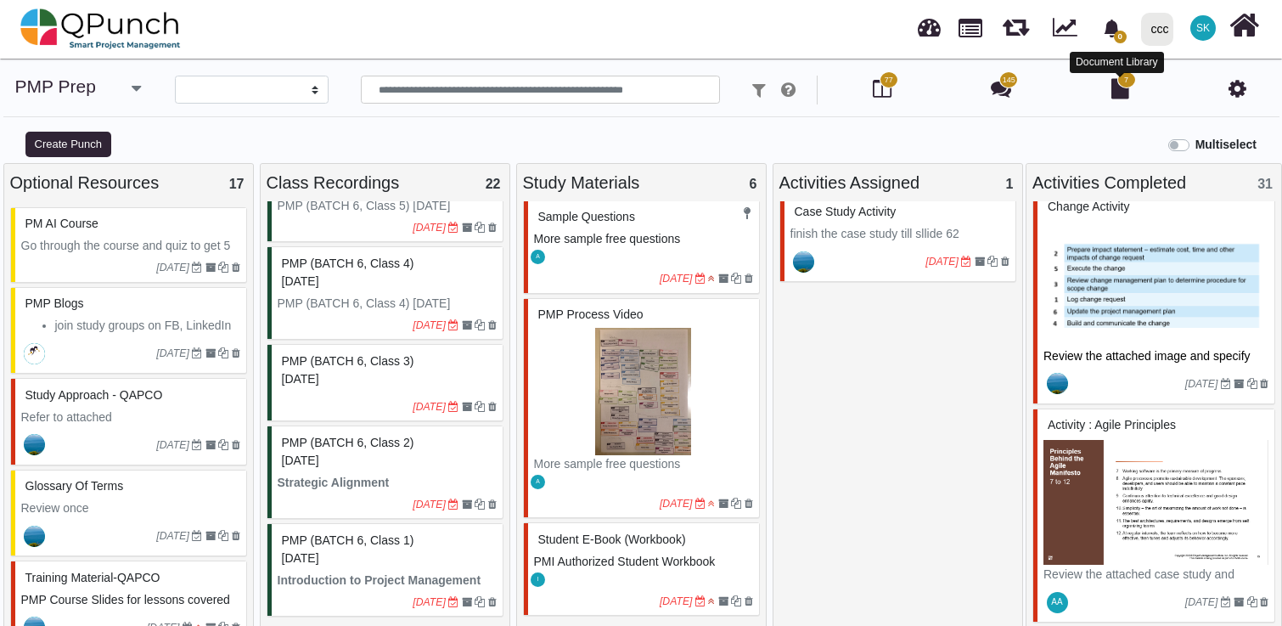
click at [1120, 87] on icon at bounding box center [1121, 88] width 18 height 20
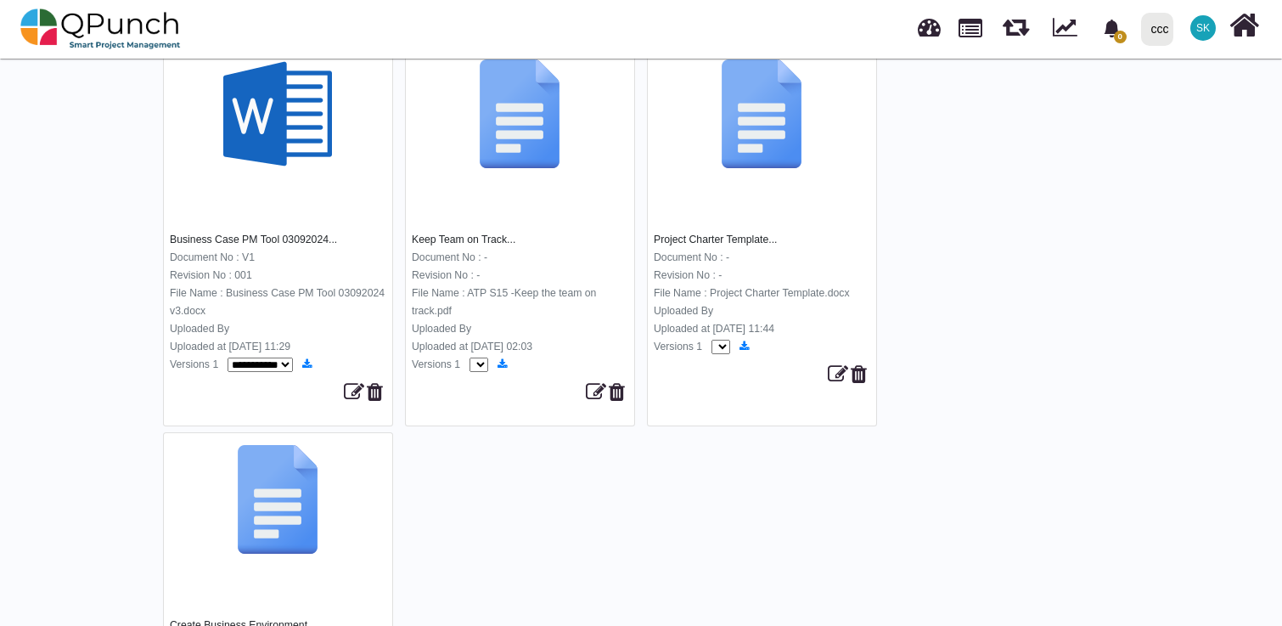
scroll to position [593, 0]
click at [262, 104] on img at bounding box center [277, 113] width 109 height 109
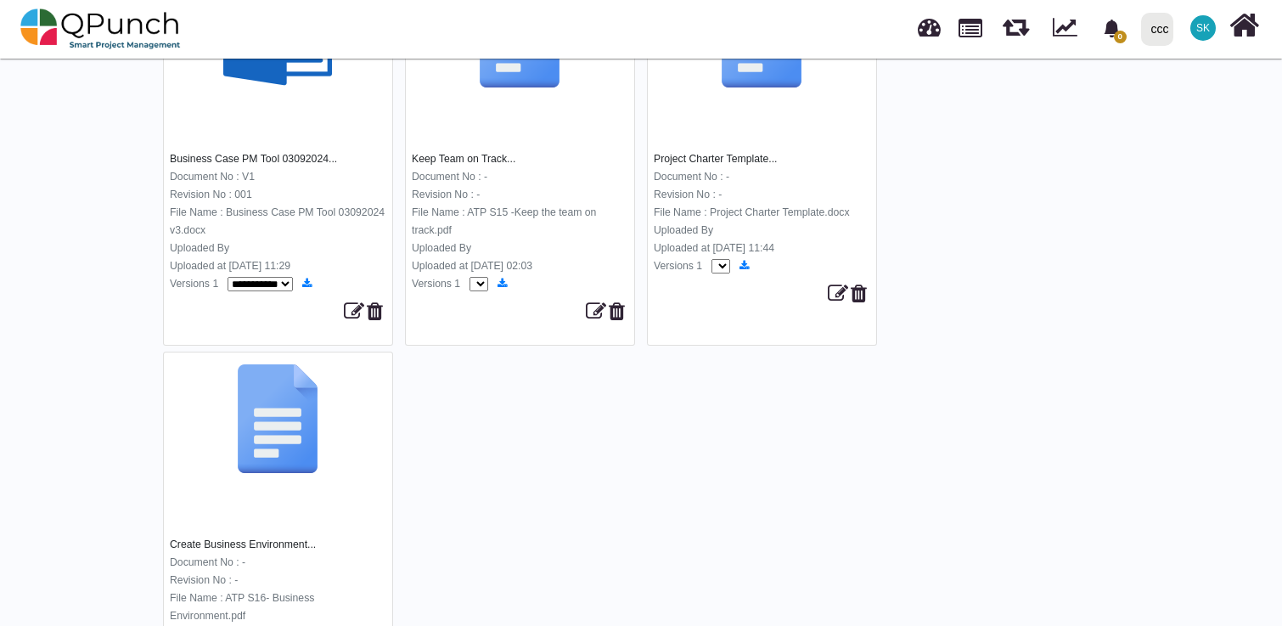
scroll to position [708, 0]
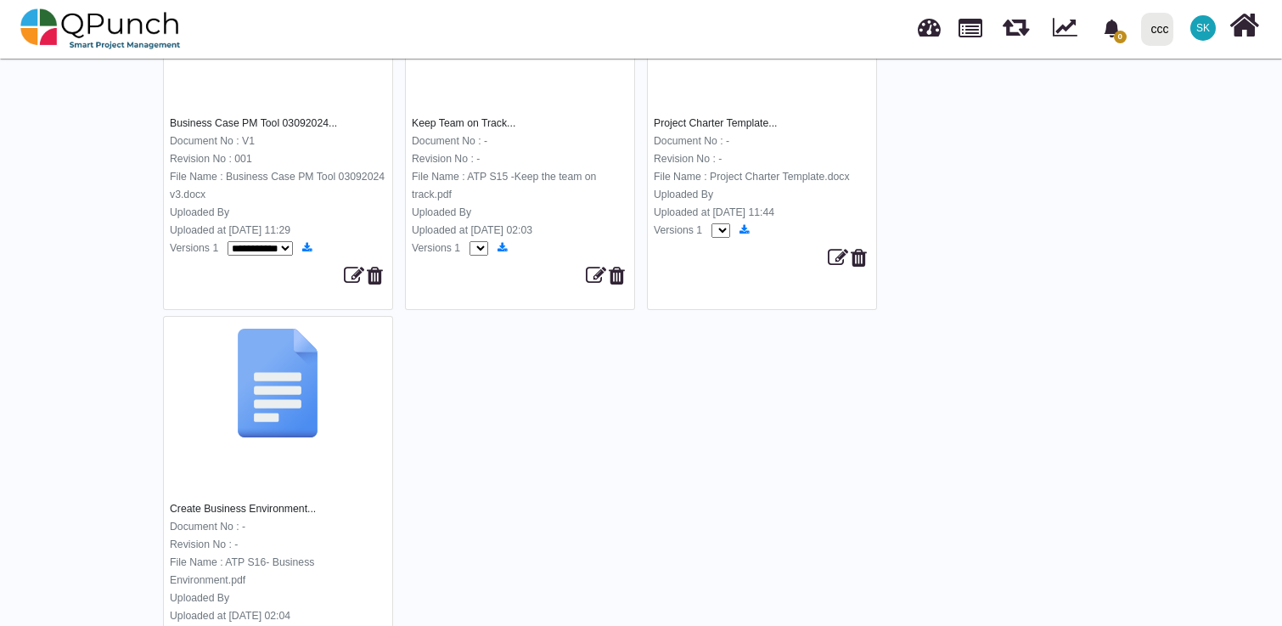
click at [290, 372] on img at bounding box center [277, 383] width 109 height 109
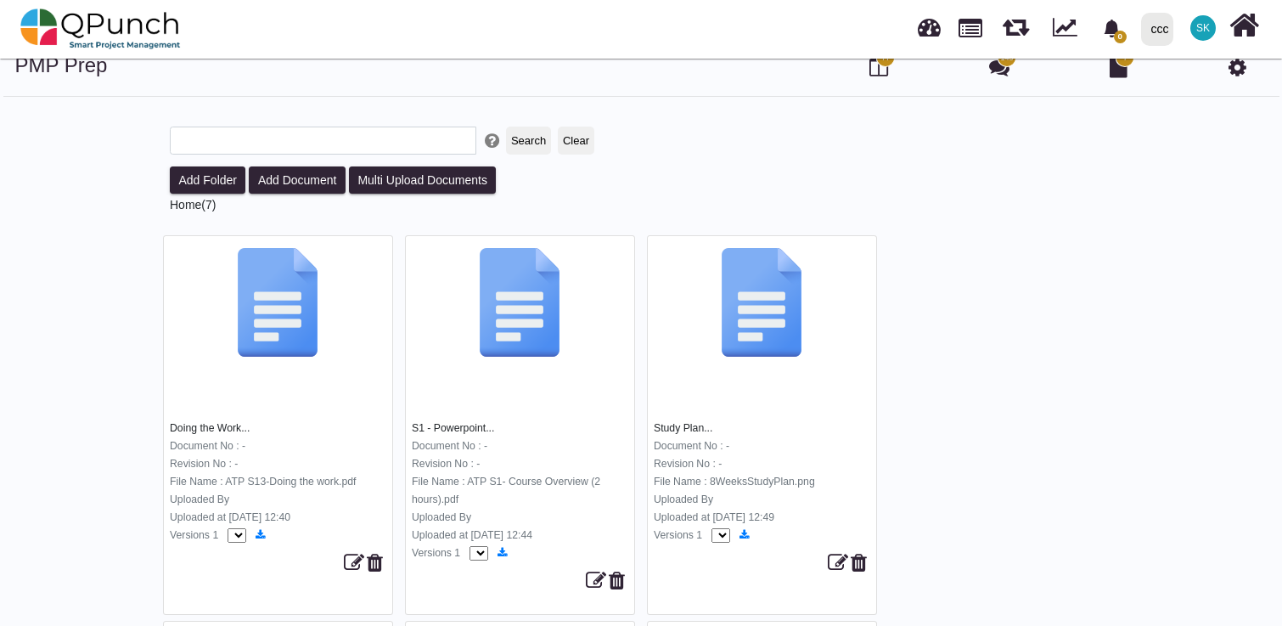
scroll to position [31, 0]
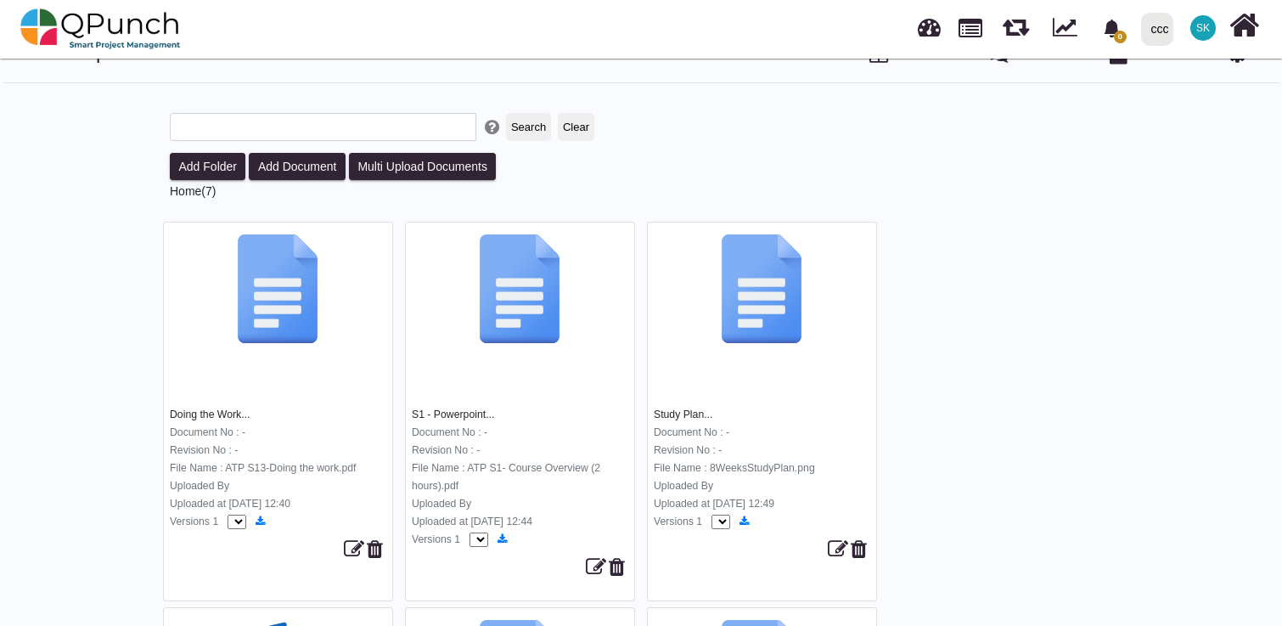
click at [515, 284] on img at bounding box center [519, 288] width 109 height 109
click at [753, 296] on img at bounding box center [761, 288] width 109 height 109
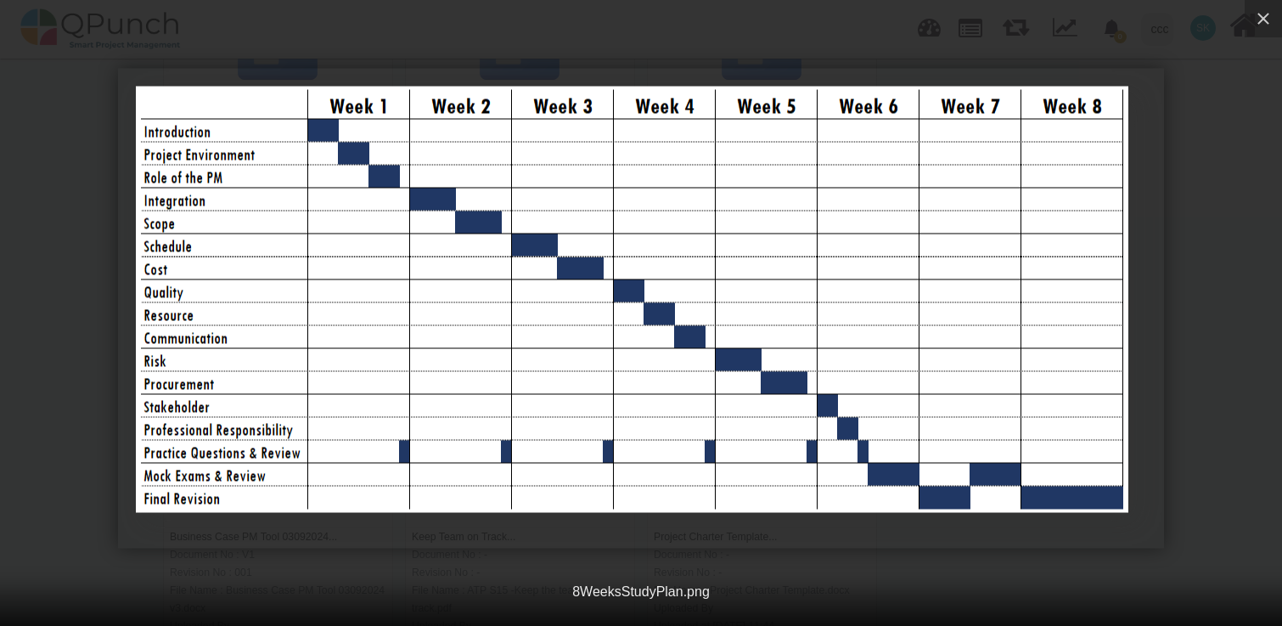
scroll to position [293, 0]
click at [1259, 22] on icon "button" at bounding box center [1264, 19] width 12 height 12
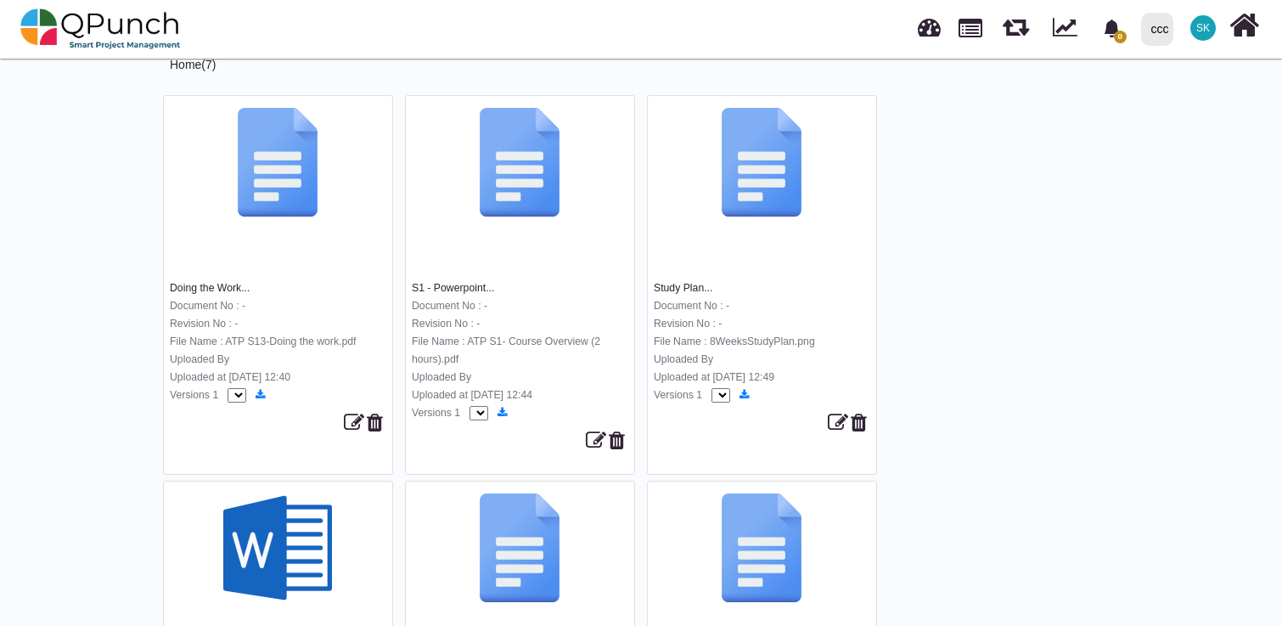
scroll to position [160, 0]
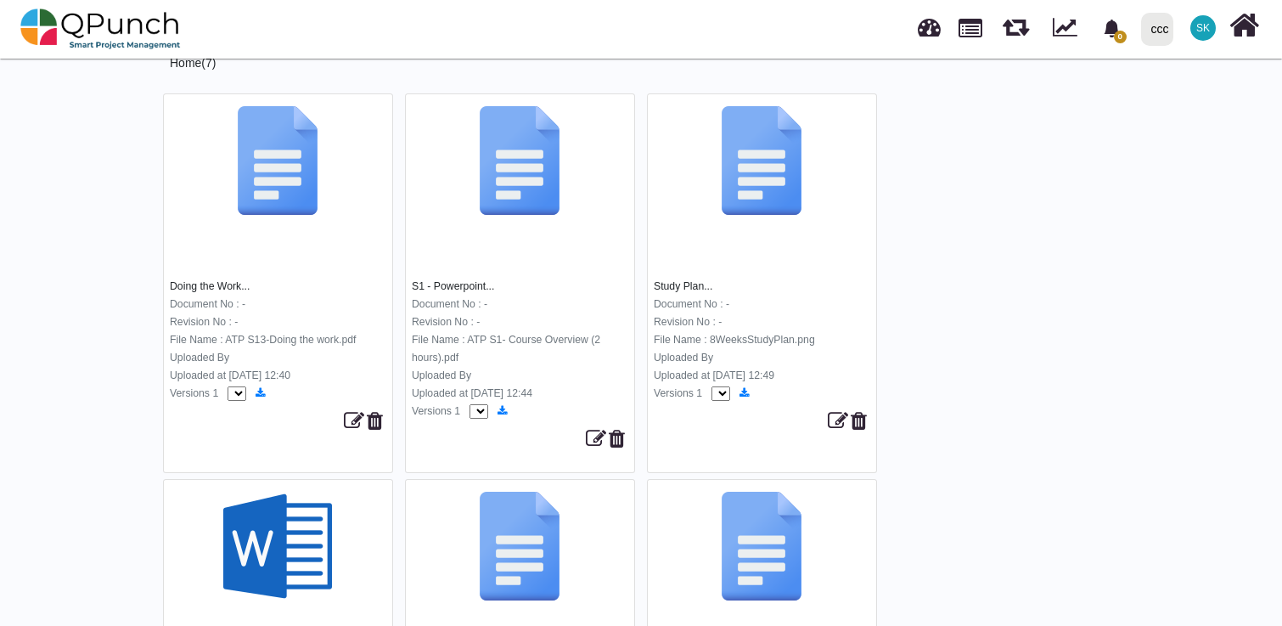
click at [262, 167] on img at bounding box center [277, 160] width 109 height 109
click at [295, 177] on img at bounding box center [277, 160] width 109 height 109
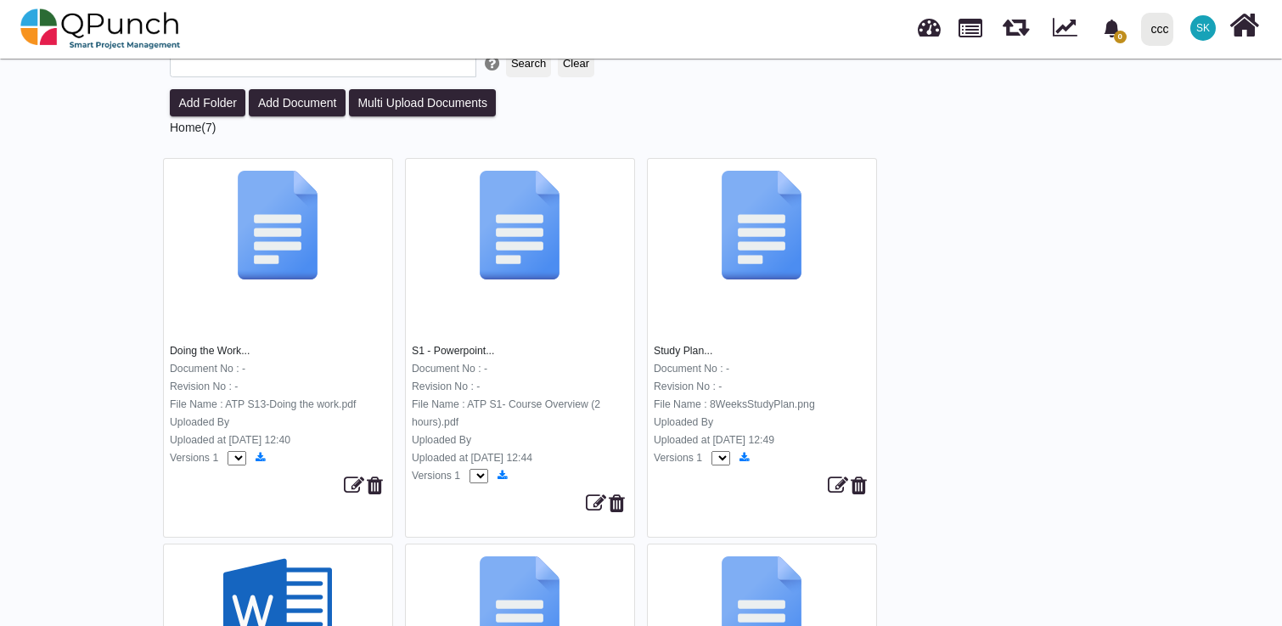
scroll to position [0, 0]
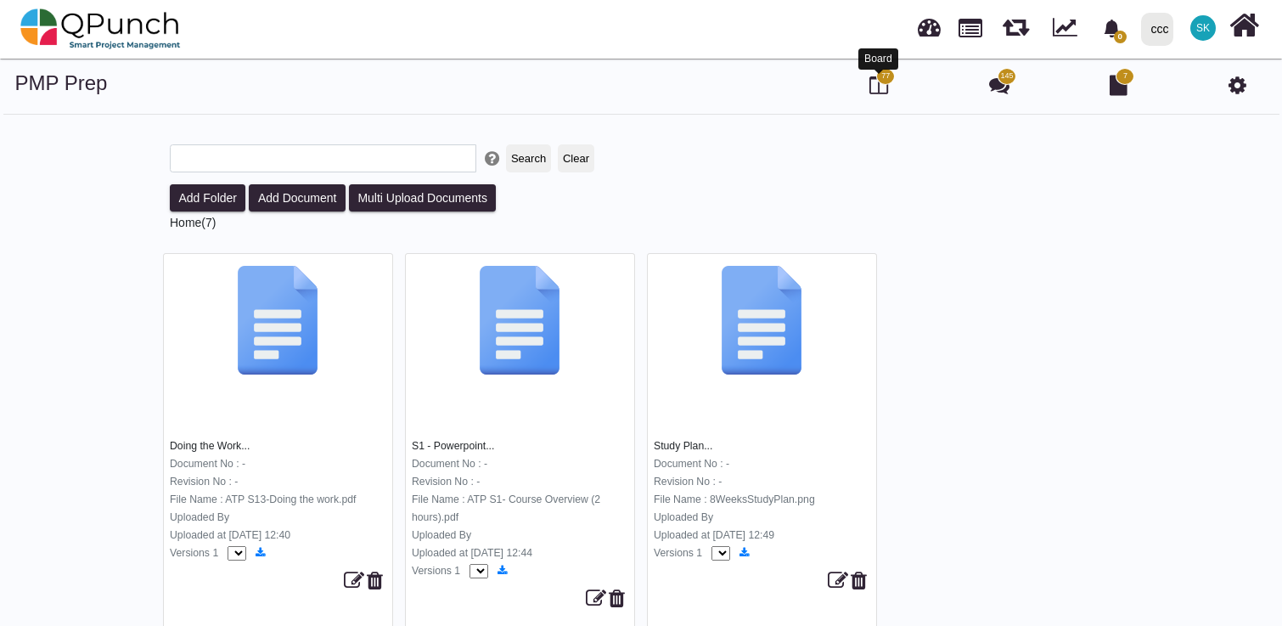
click at [874, 87] on icon at bounding box center [879, 85] width 19 height 20
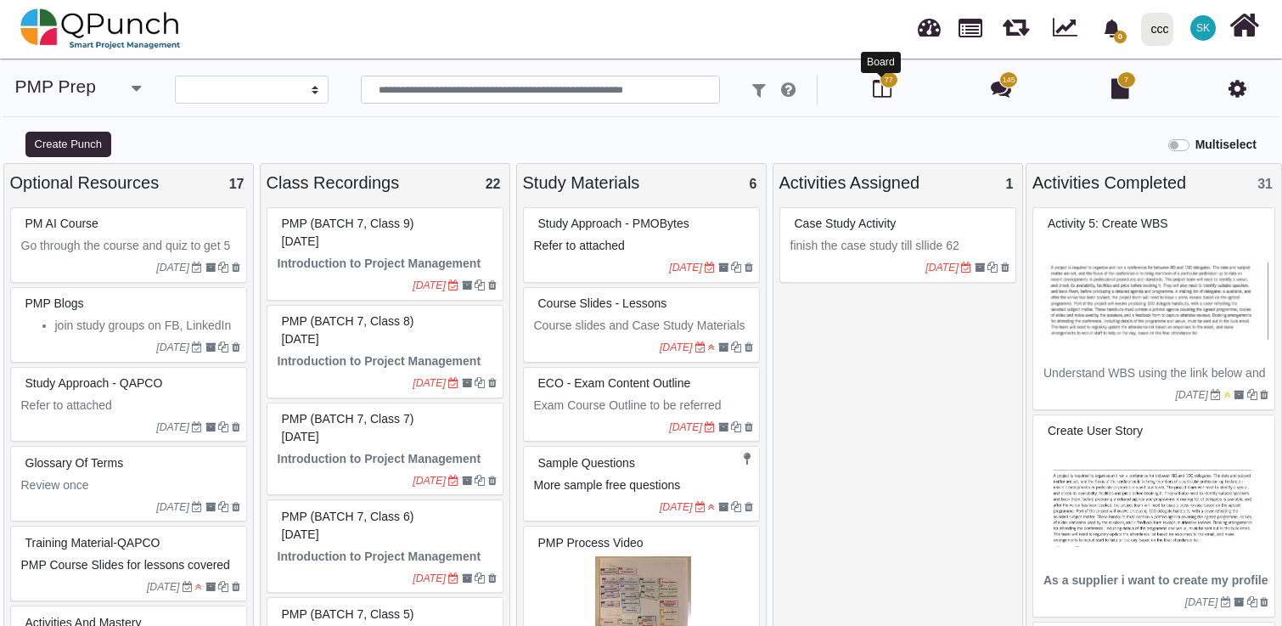
select select
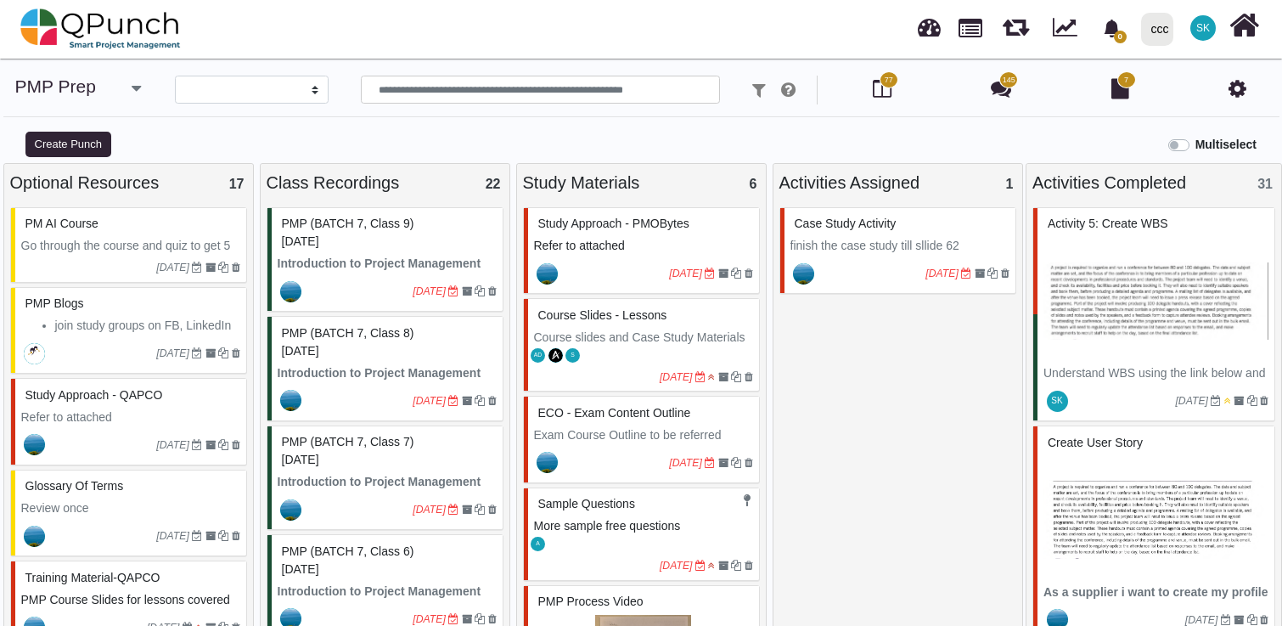
click at [1084, 270] on img at bounding box center [1156, 300] width 225 height 127
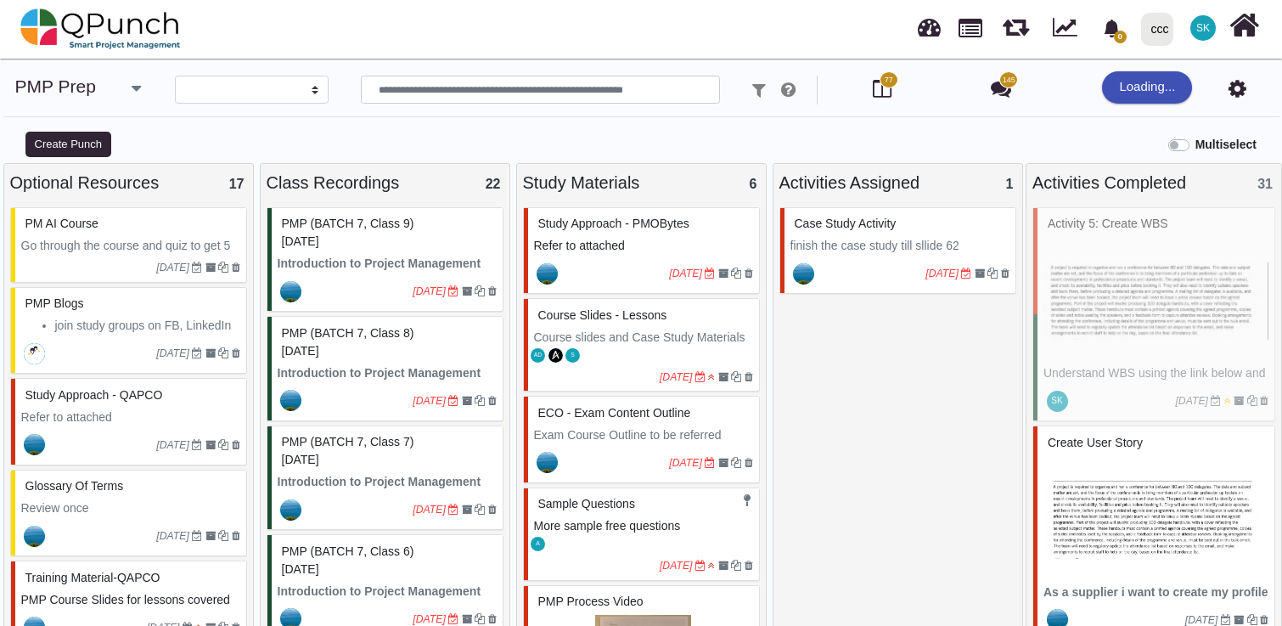
select select "*******"
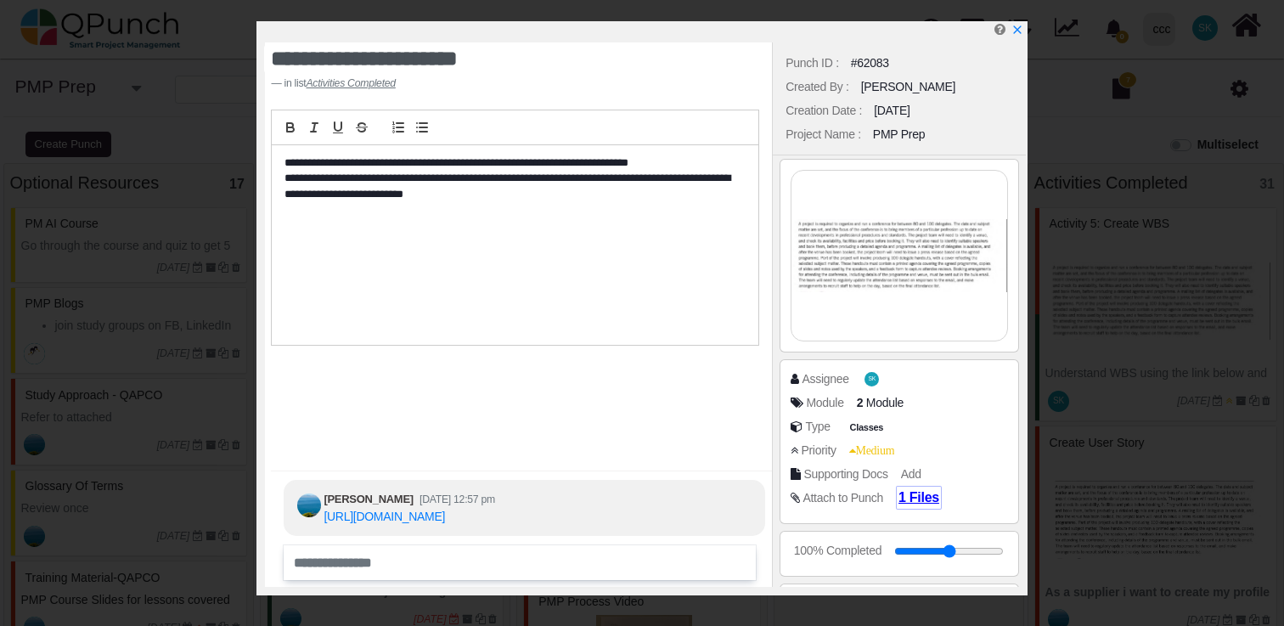
click at [921, 502] on span "1 Files" at bounding box center [918, 497] width 41 height 14
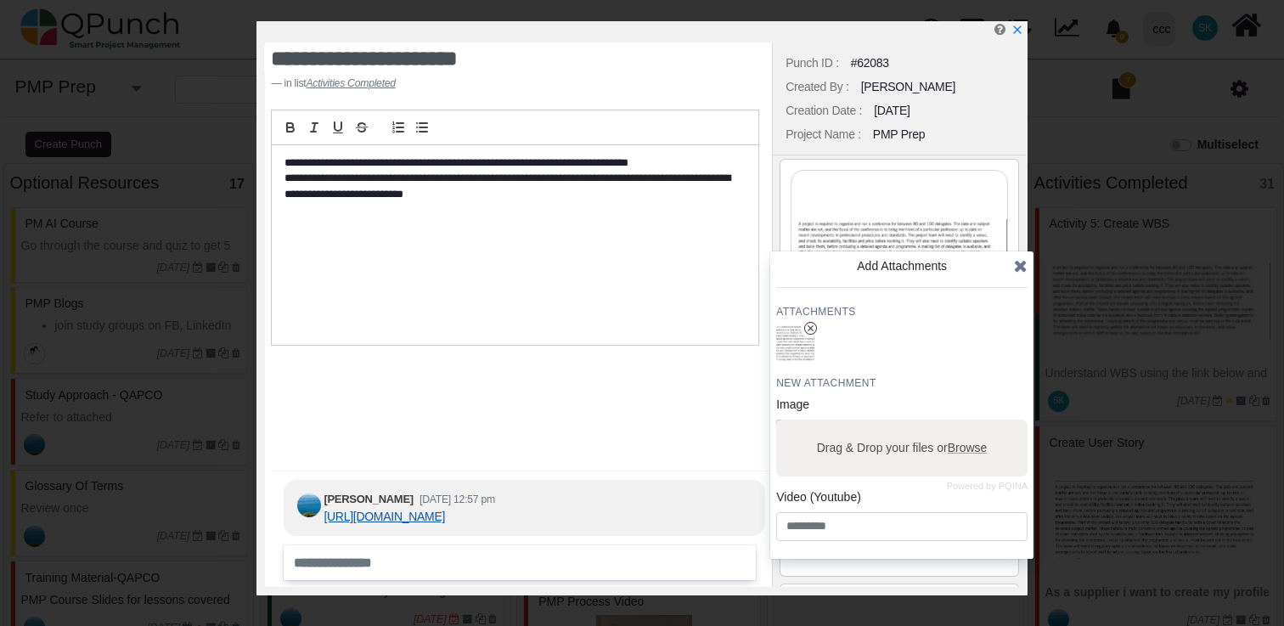
click at [424, 518] on link "[URL][DOMAIN_NAME]" at bounding box center [384, 517] width 121 height 14
click at [1019, 31] on icon "x" at bounding box center [1017, 31] width 14 height 14
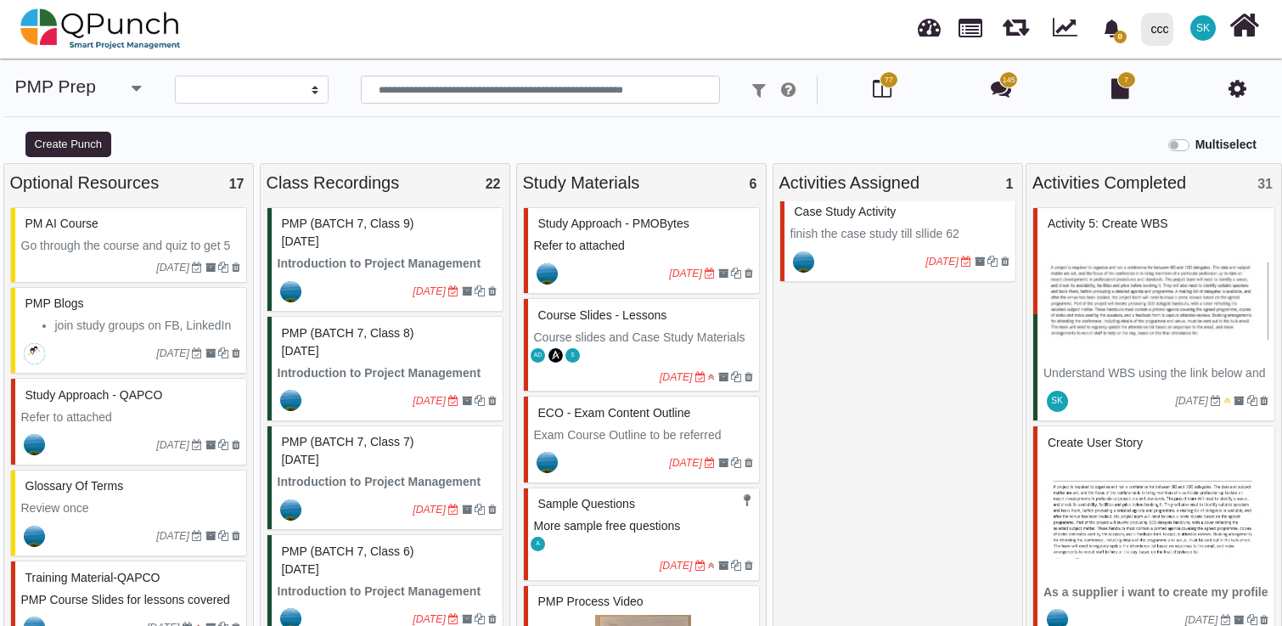
click at [688, 419] on span "ECO - Exam Content Outline" at bounding box center [614, 413] width 153 height 14
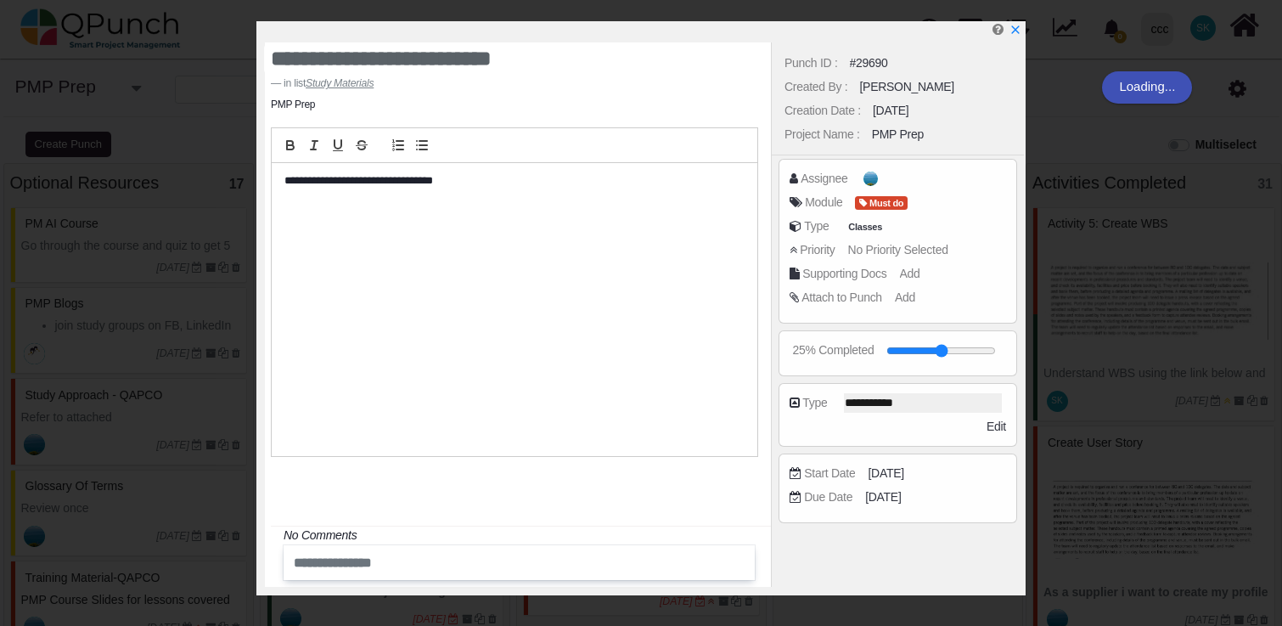
scroll to position [3, 0]
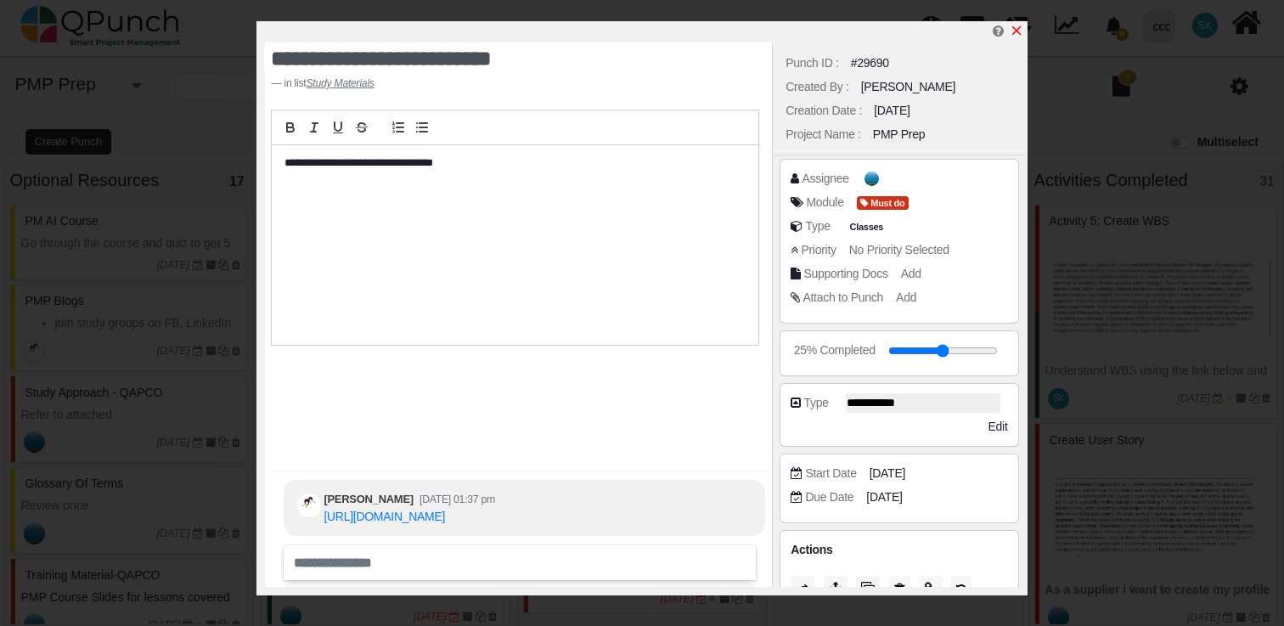
click at [1021, 31] on icon "x" at bounding box center [1017, 31] width 14 height 14
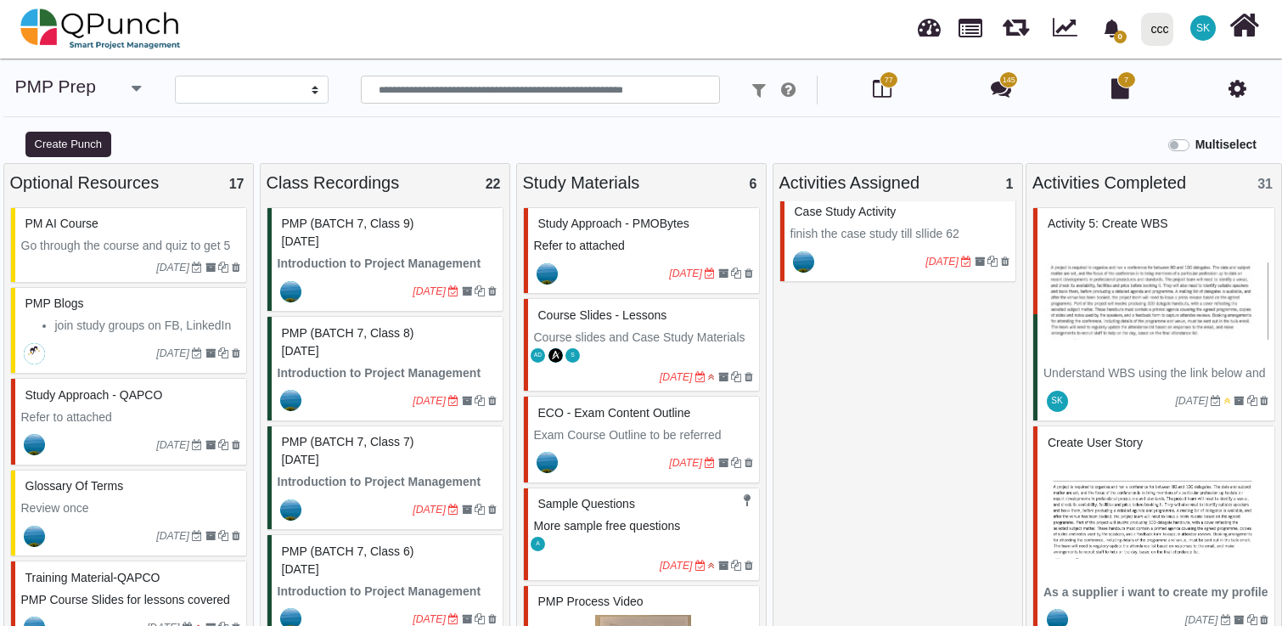
click at [615, 237] on div "Study Approach - PMOBytes" at bounding box center [643, 224] width 219 height 26
select select "*******"
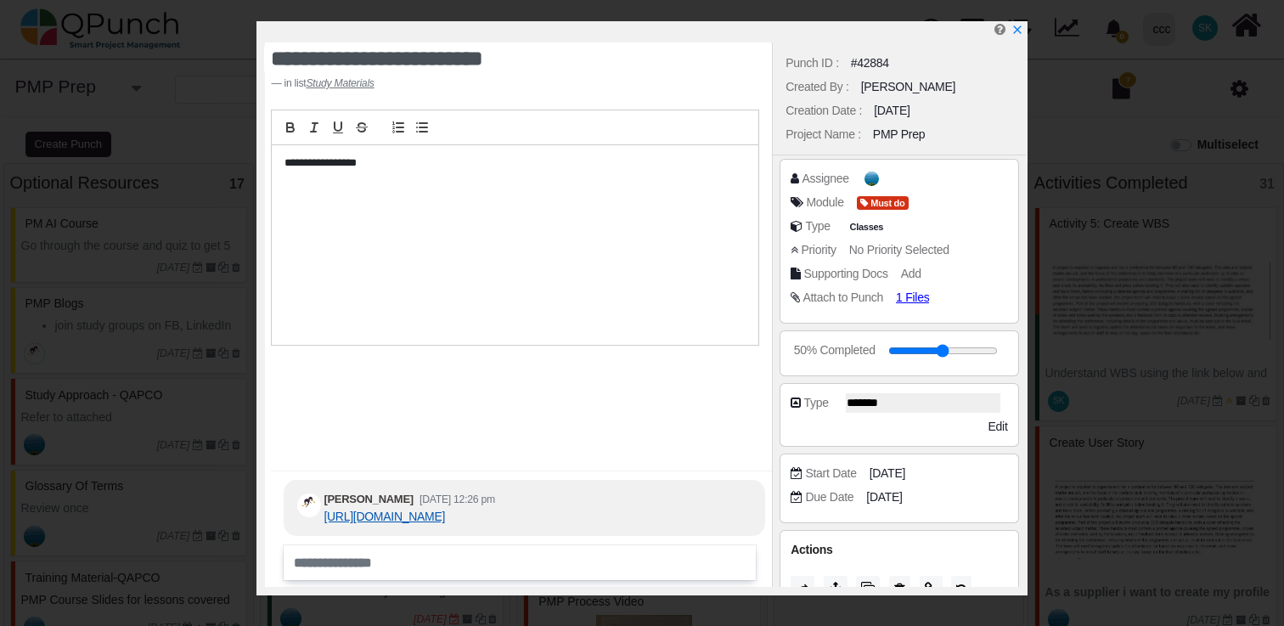
click at [445, 510] on link "[URL][DOMAIN_NAME]" at bounding box center [384, 517] width 121 height 14
click at [1016, 29] on icon "x" at bounding box center [1017, 31] width 14 height 14
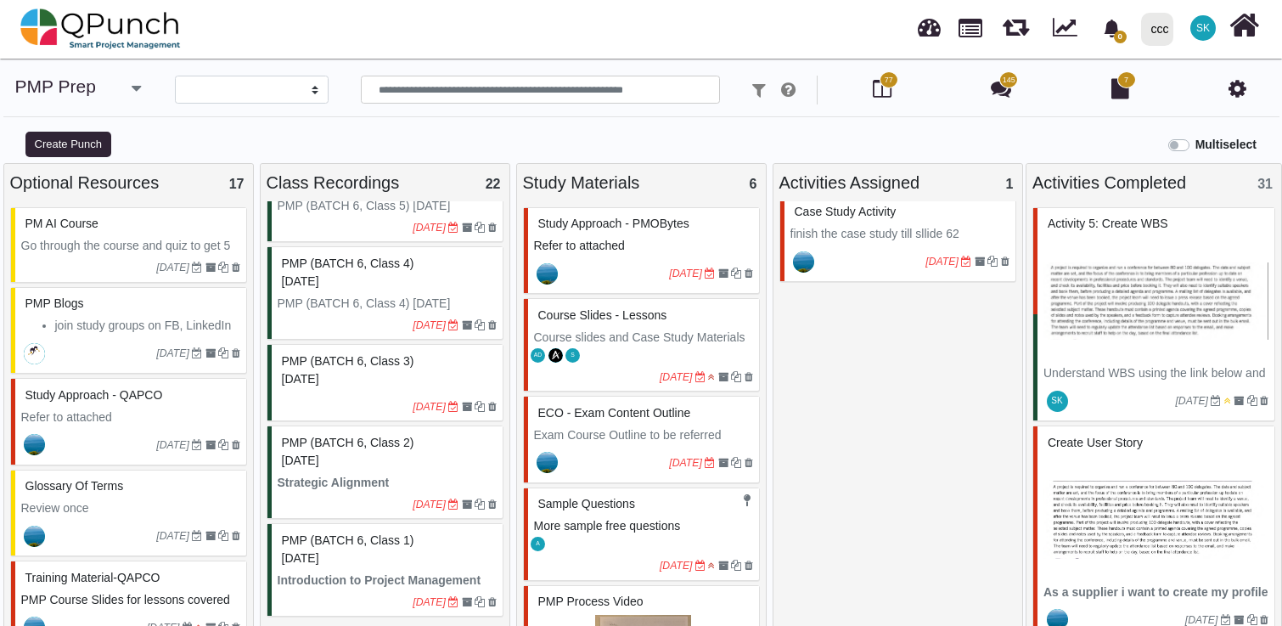
click at [842, 212] on span "Case Study Activity" at bounding box center [846, 212] width 102 height 14
select select "*******"
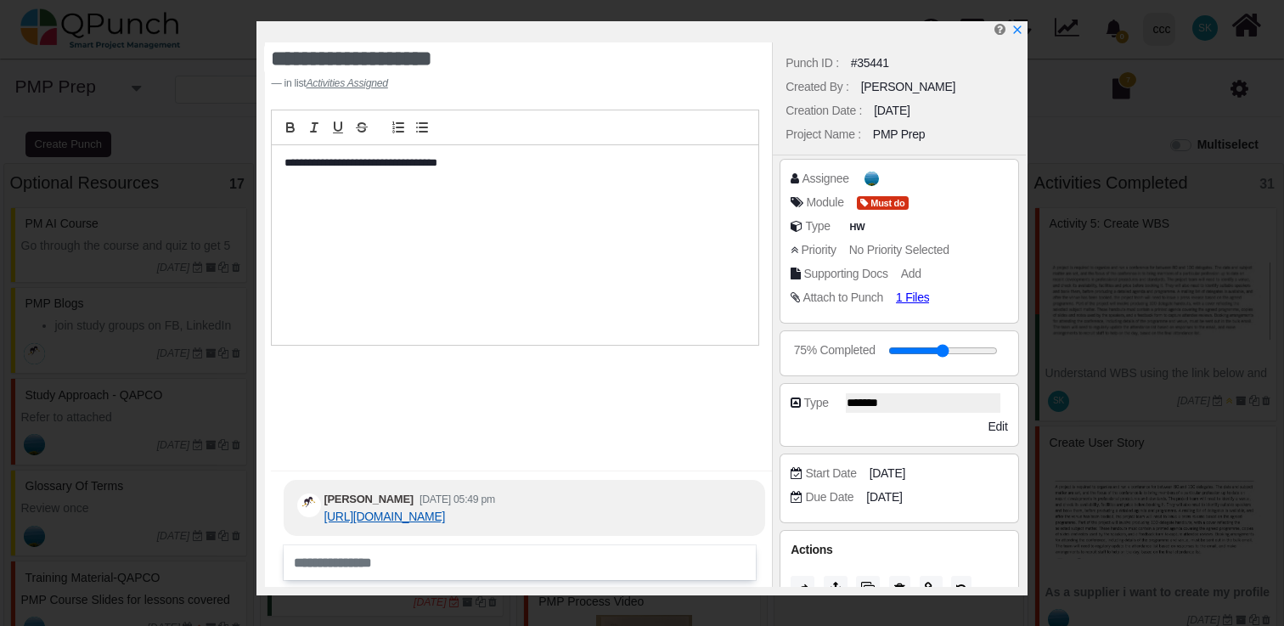
click at [445, 510] on link "[URL][DOMAIN_NAME]" at bounding box center [384, 517] width 121 height 14
click at [1019, 32] on icon "x" at bounding box center [1017, 31] width 14 height 14
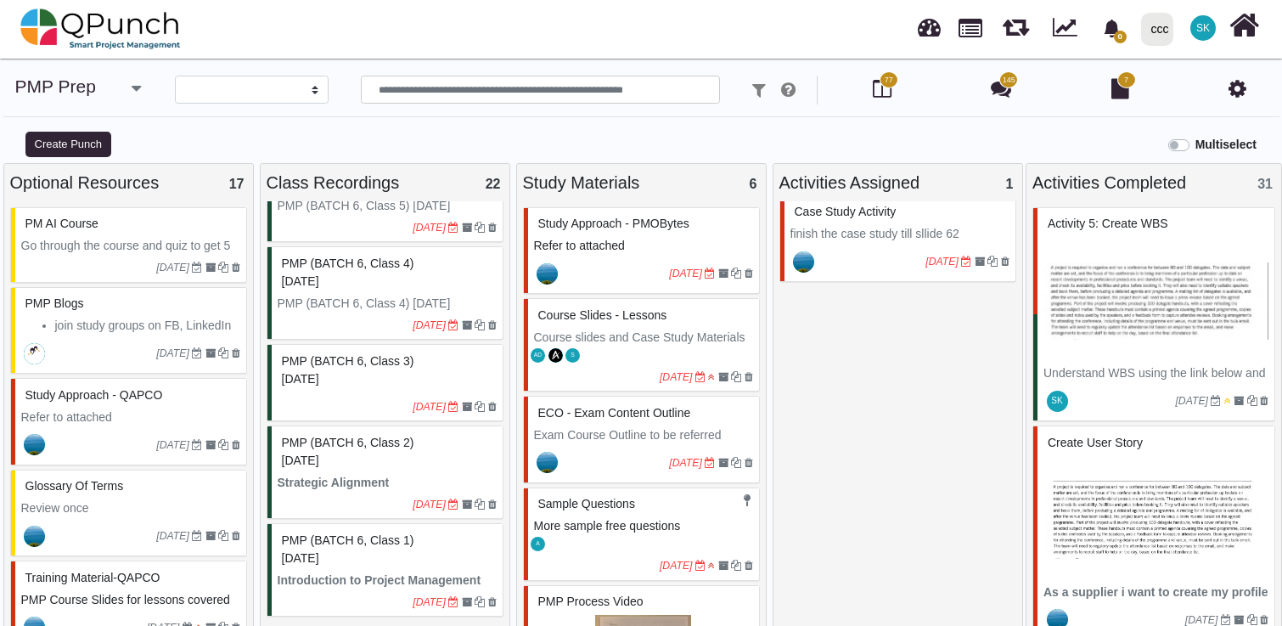
click at [632, 359] on p "Course slides and Case Study Materials links below." at bounding box center [643, 347] width 219 height 36
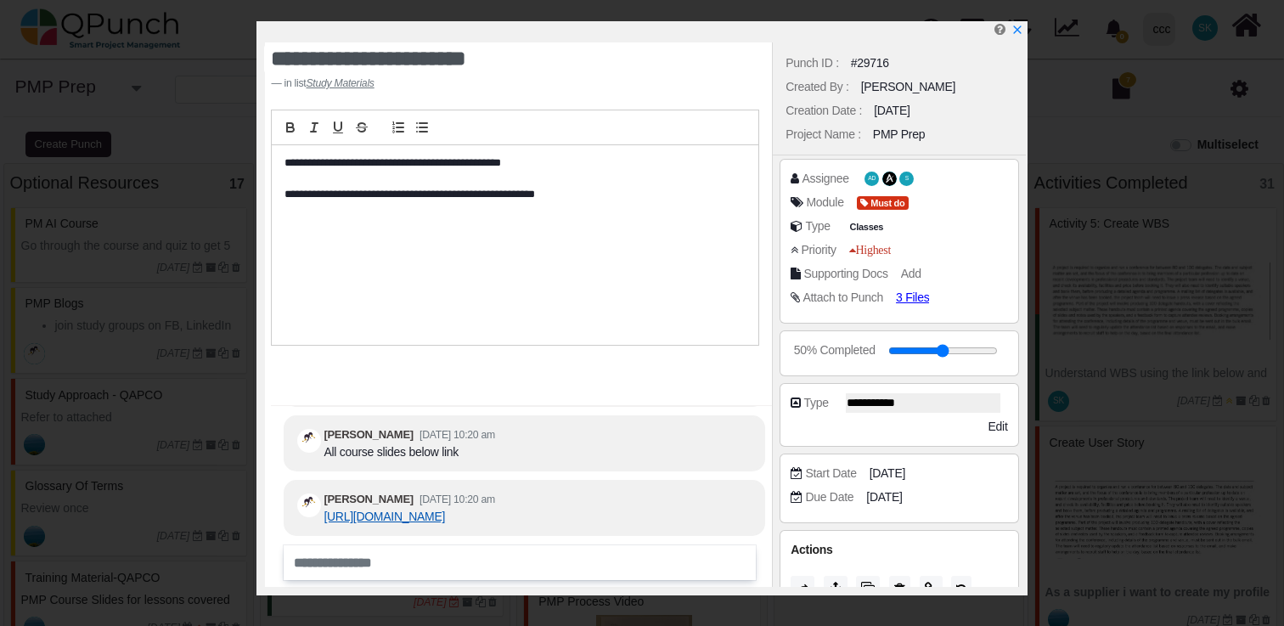
click at [441, 510] on link "[URL][DOMAIN_NAME]" at bounding box center [384, 517] width 121 height 14
click at [1016, 28] on icon "x" at bounding box center [1017, 31] width 14 height 14
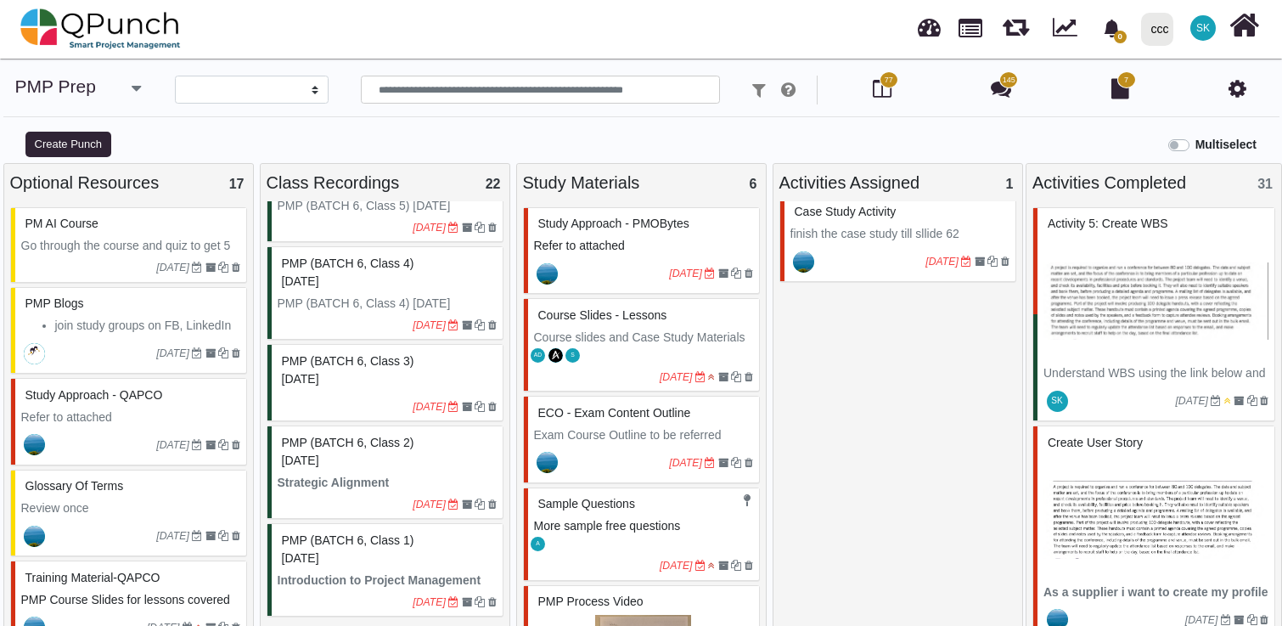
click at [606, 234] on div "Study Approach - PMOBytes" at bounding box center [643, 224] width 219 height 26
select select "*******"
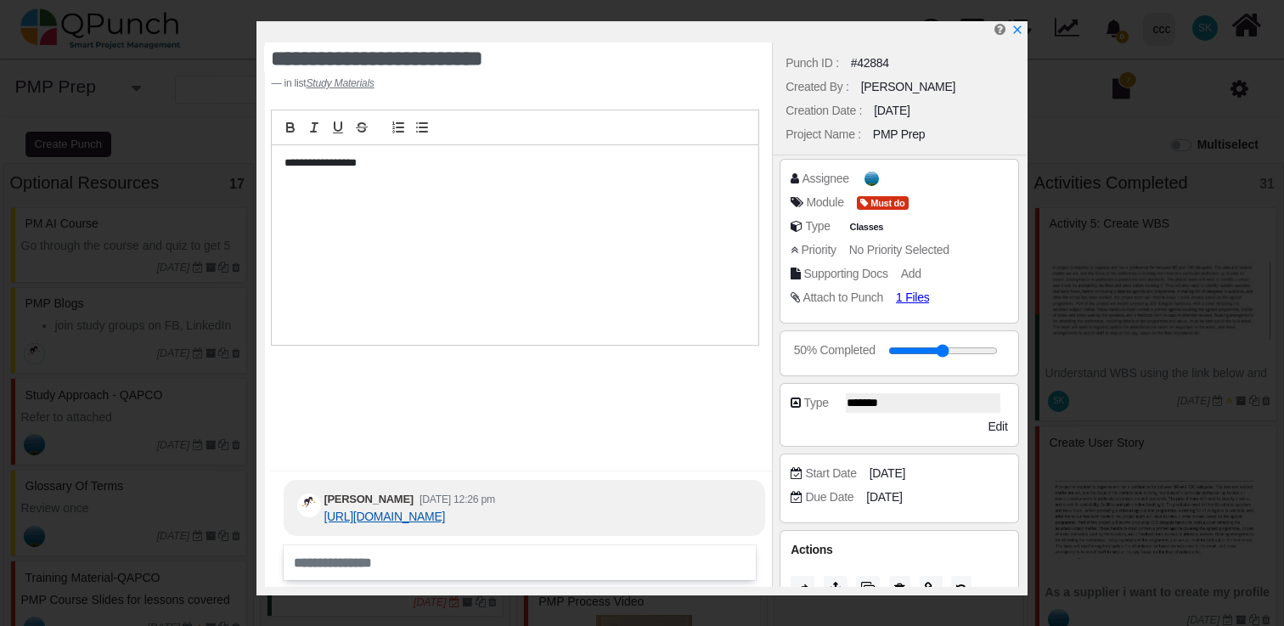
click at [395, 510] on link "[URL][DOMAIN_NAME]" at bounding box center [384, 517] width 121 height 14
click at [1020, 32] on icon "x" at bounding box center [1017, 31] width 14 height 14
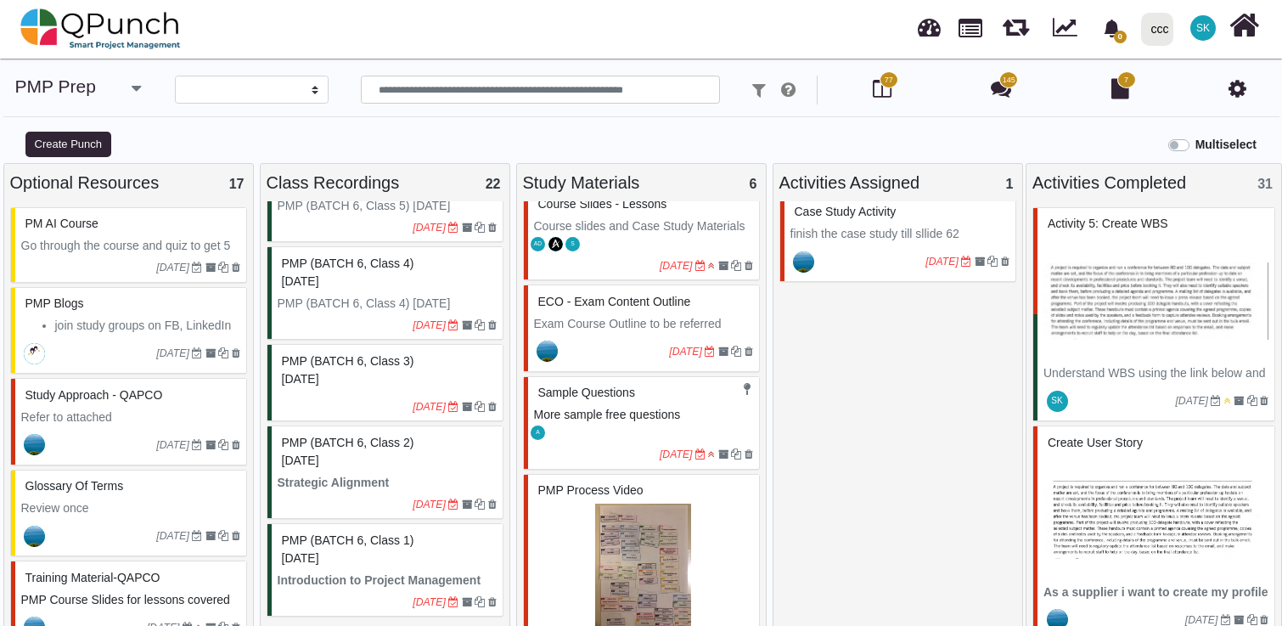
scroll to position [132, 0]
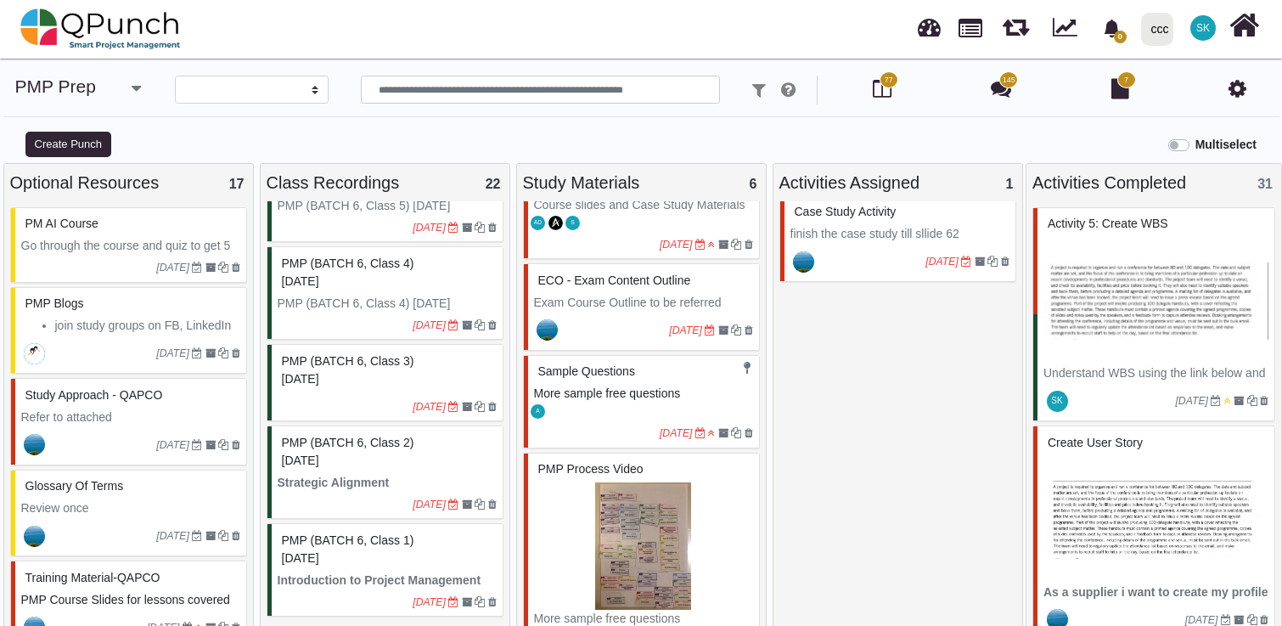
click at [611, 312] on p "Exam Course Outline to be referred" at bounding box center [643, 303] width 219 height 18
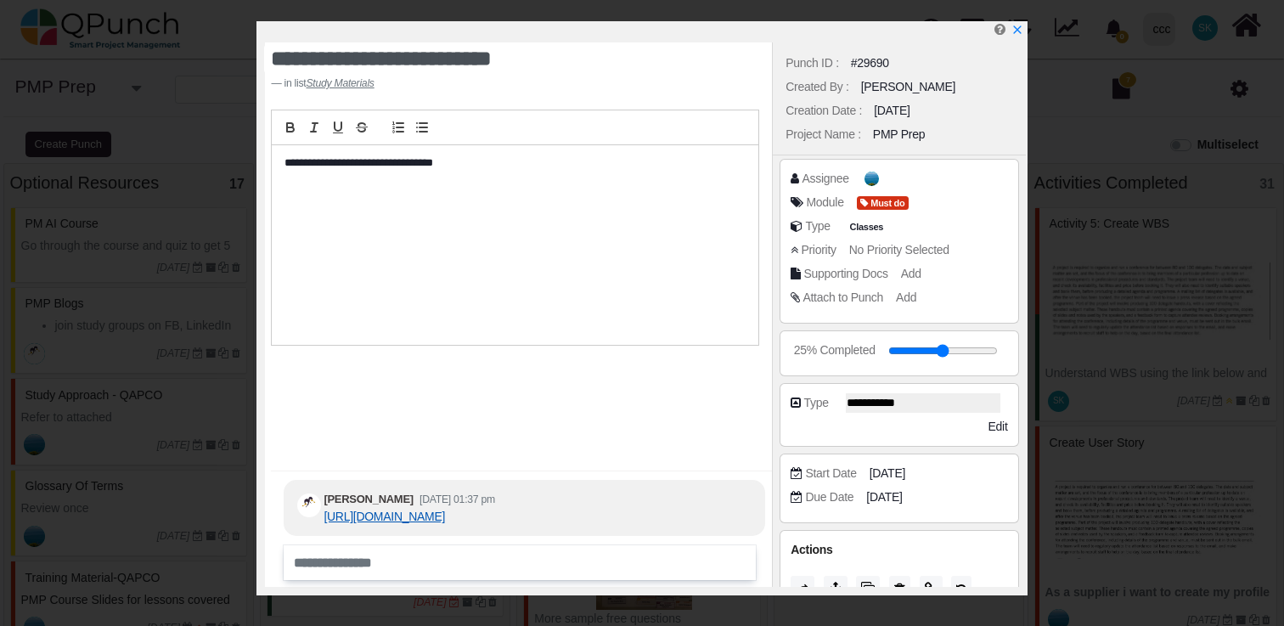
click at [445, 510] on link "[URL][DOMAIN_NAME]" at bounding box center [384, 517] width 121 height 14
click at [1016, 25] on icon "x" at bounding box center [1017, 31] width 14 height 14
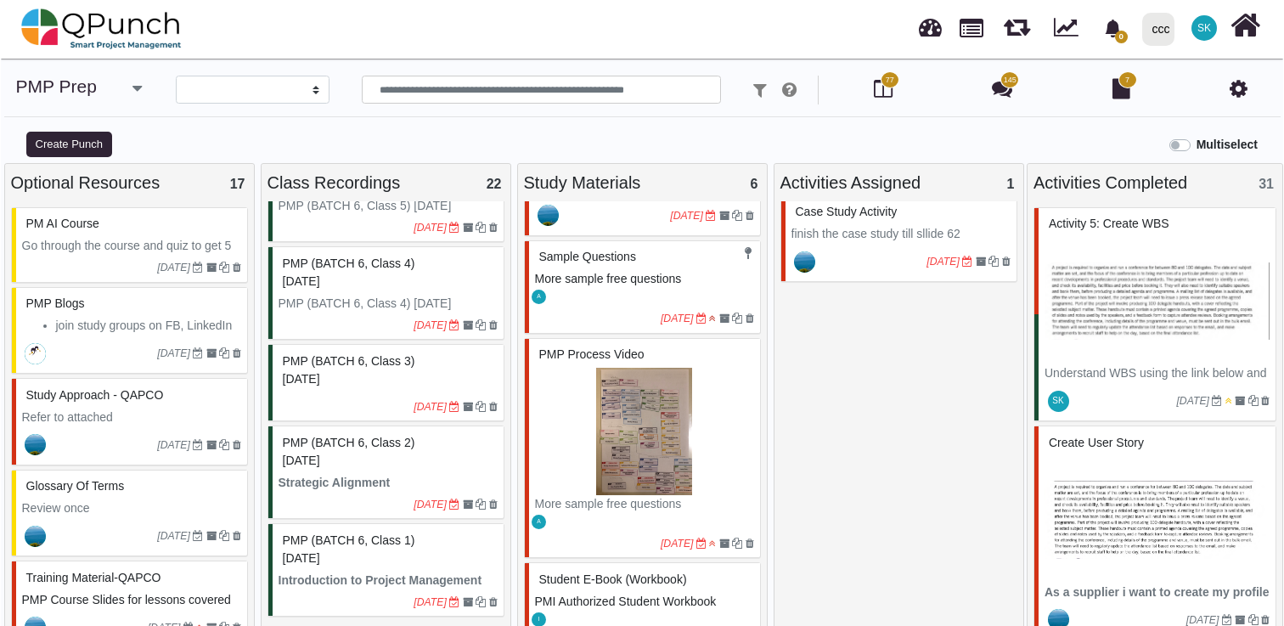
scroll to position [304, 0]
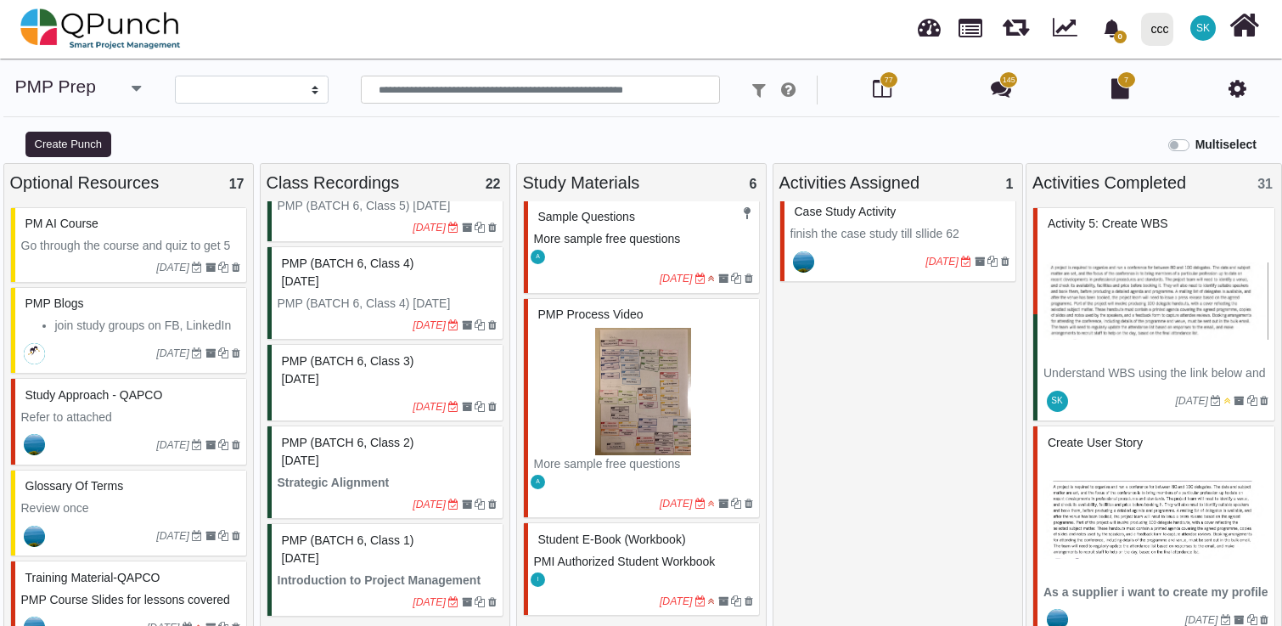
click at [620, 224] on div "Sample Questions" at bounding box center [643, 217] width 219 height 26
select select "*******"
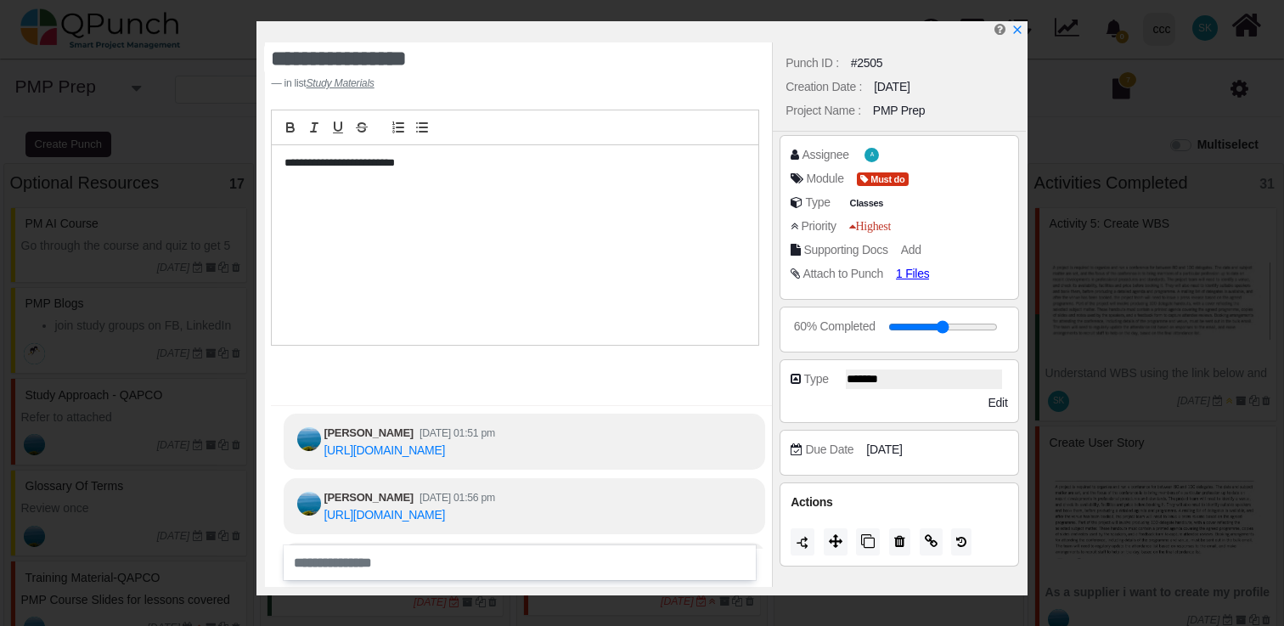
scroll to position [-328, 0]
click at [445, 450] on link "[URL][DOMAIN_NAME]" at bounding box center [384, 450] width 121 height 14
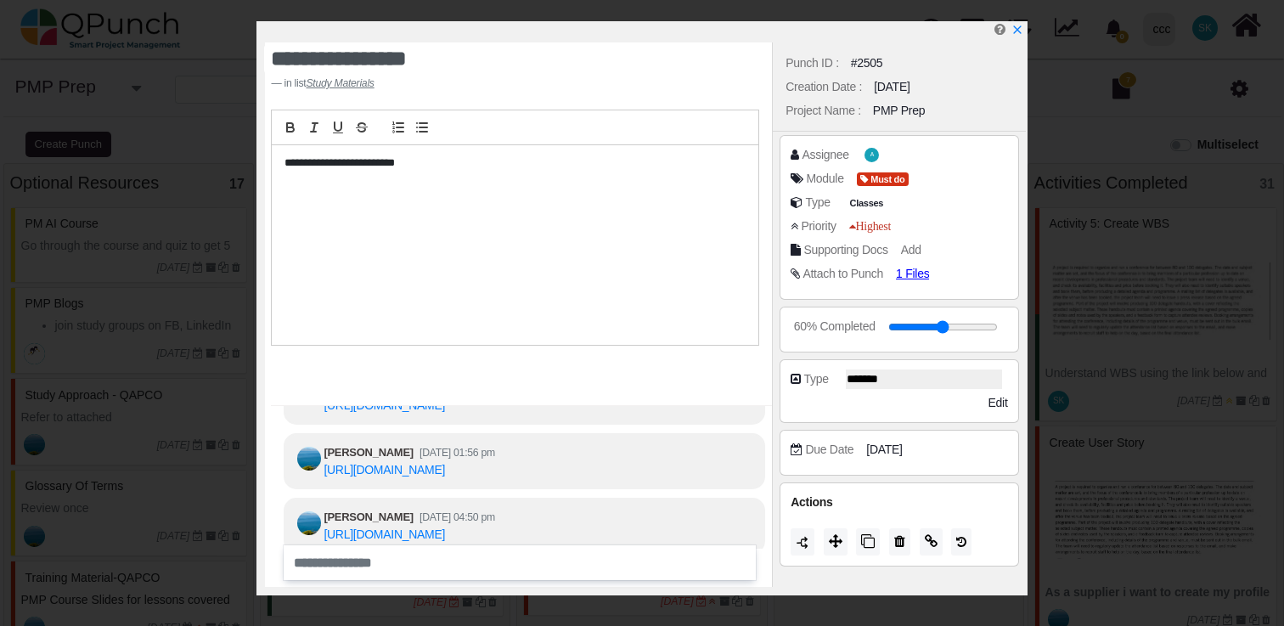
scroll to position [-210, 0]
click at [442, 526] on link "[URL][DOMAIN_NAME]" at bounding box center [384, 533] width 121 height 14
click at [408, 524] on link "[URL][DOMAIN_NAME]" at bounding box center [384, 531] width 121 height 14
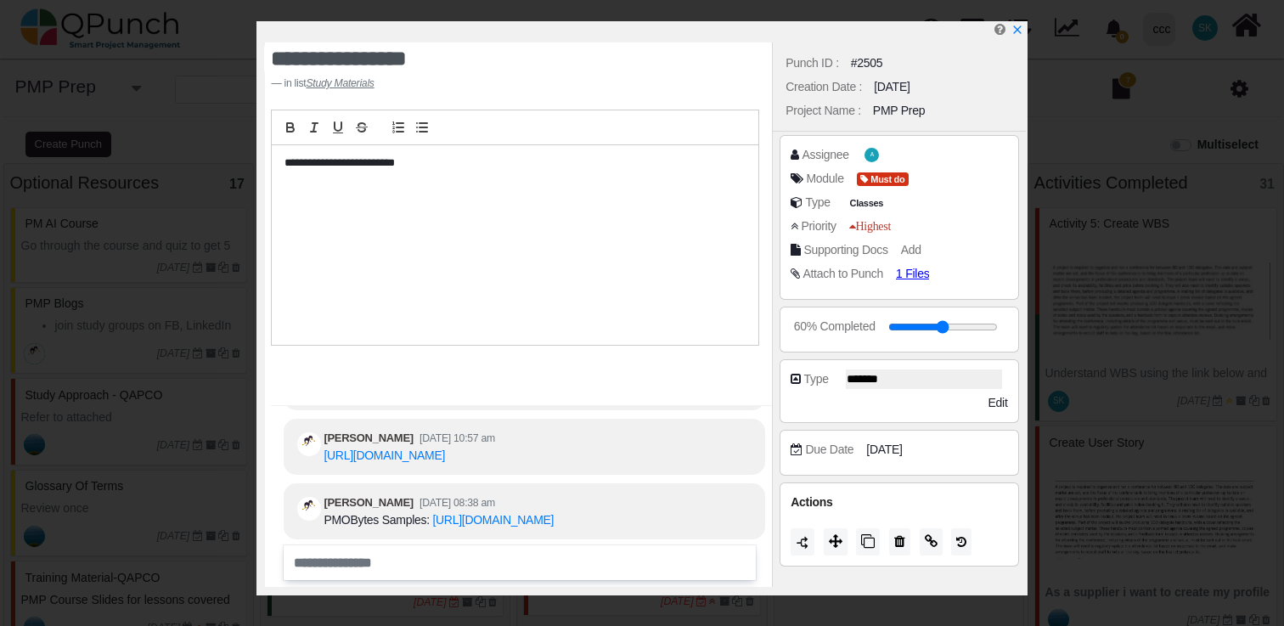
scroll to position [0, 0]
click at [493, 510] on link "[URL][DOMAIN_NAME]" at bounding box center [492, 517] width 121 height 14
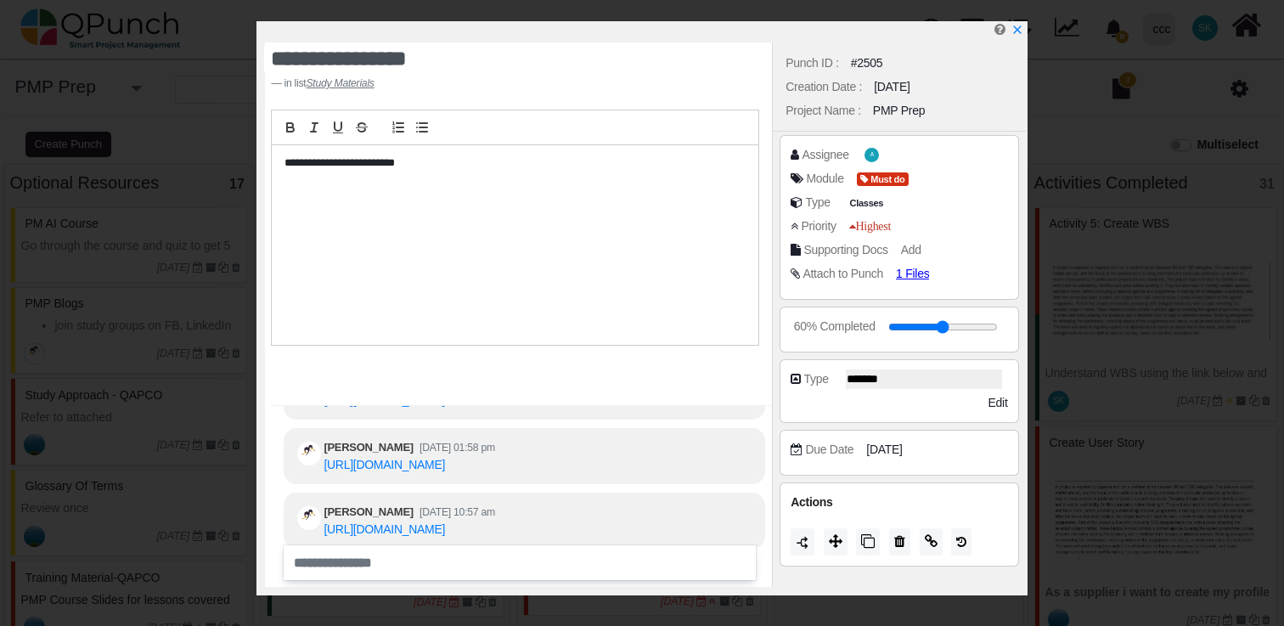
scroll to position [-76, 0]
click at [426, 521] on link "[URL][DOMAIN_NAME]" at bounding box center [384, 528] width 121 height 14
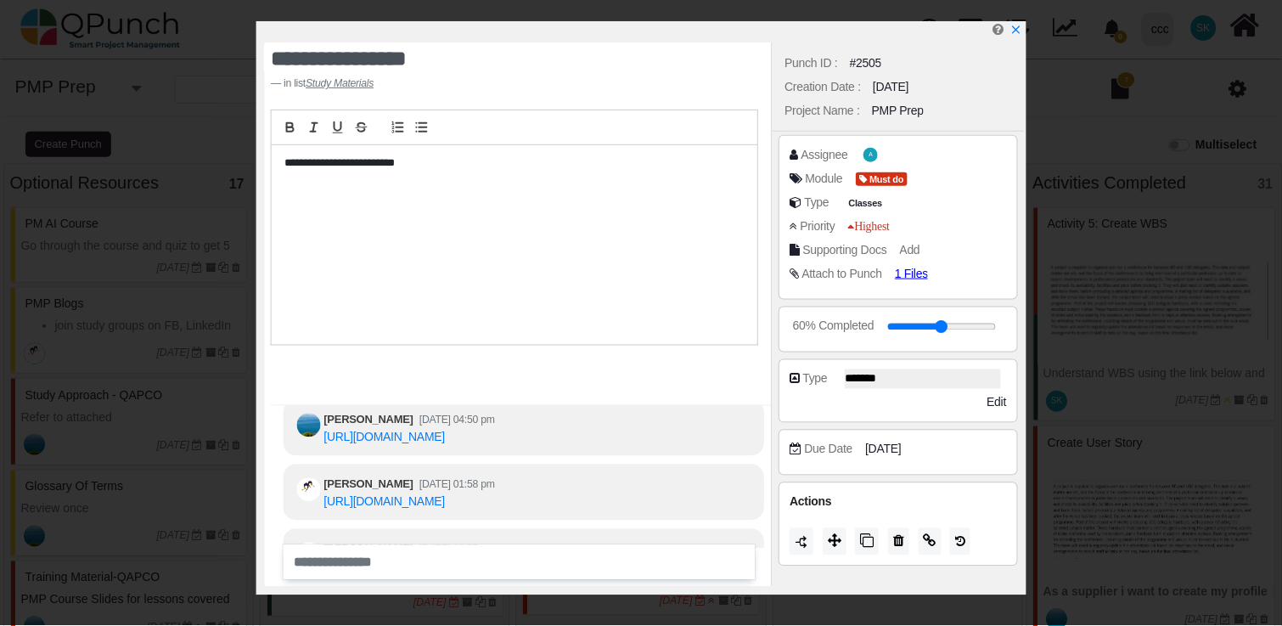
scroll to position [-120, 0]
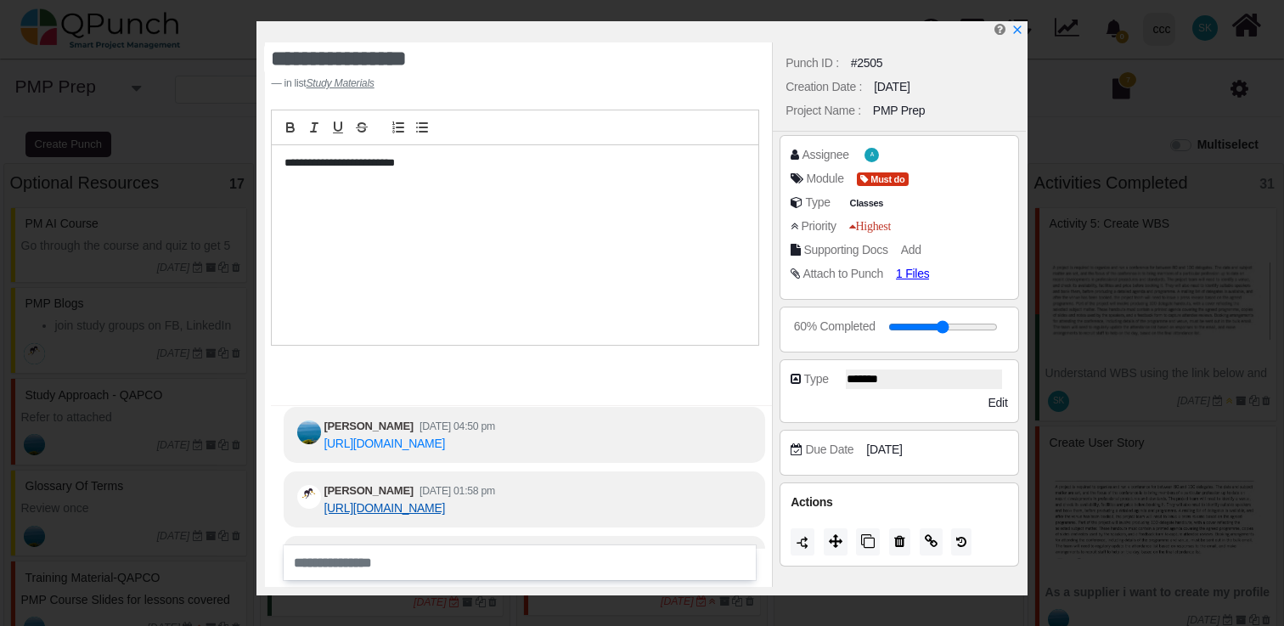
click at [445, 501] on link "[URL][DOMAIN_NAME]" at bounding box center [384, 508] width 121 height 14
click at [1022, 26] on icon "x" at bounding box center [1017, 31] width 14 height 14
click at [1016, 31] on icon "x" at bounding box center [1015, 30] width 9 height 9
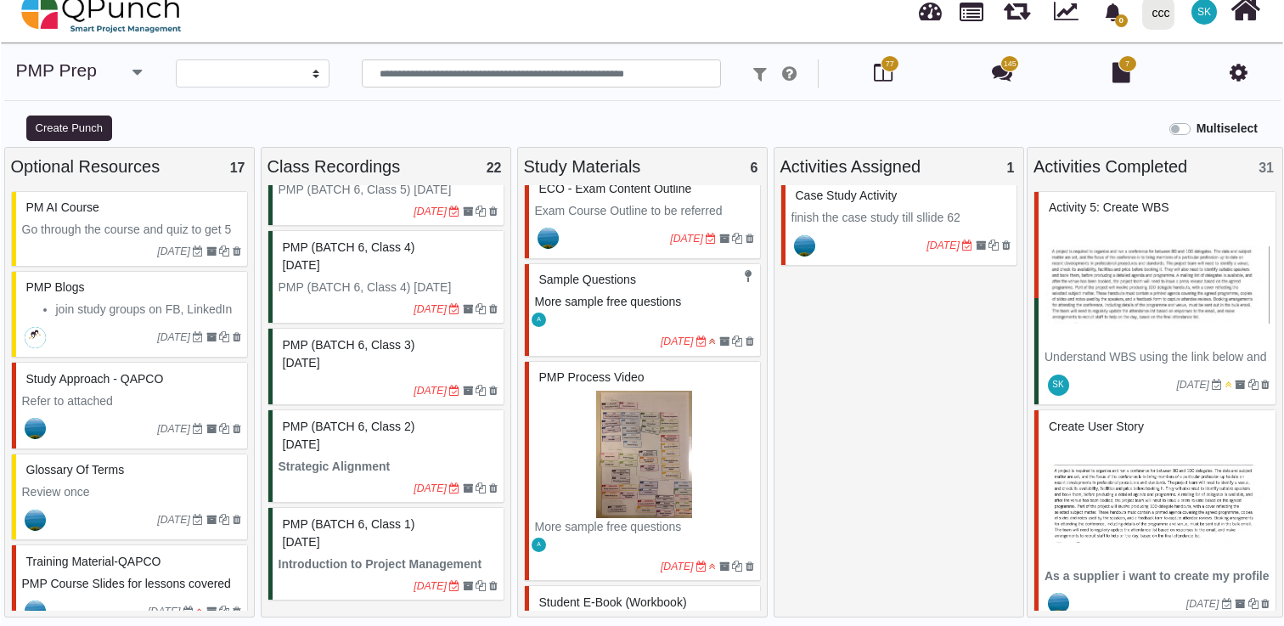
scroll to position [191, 0]
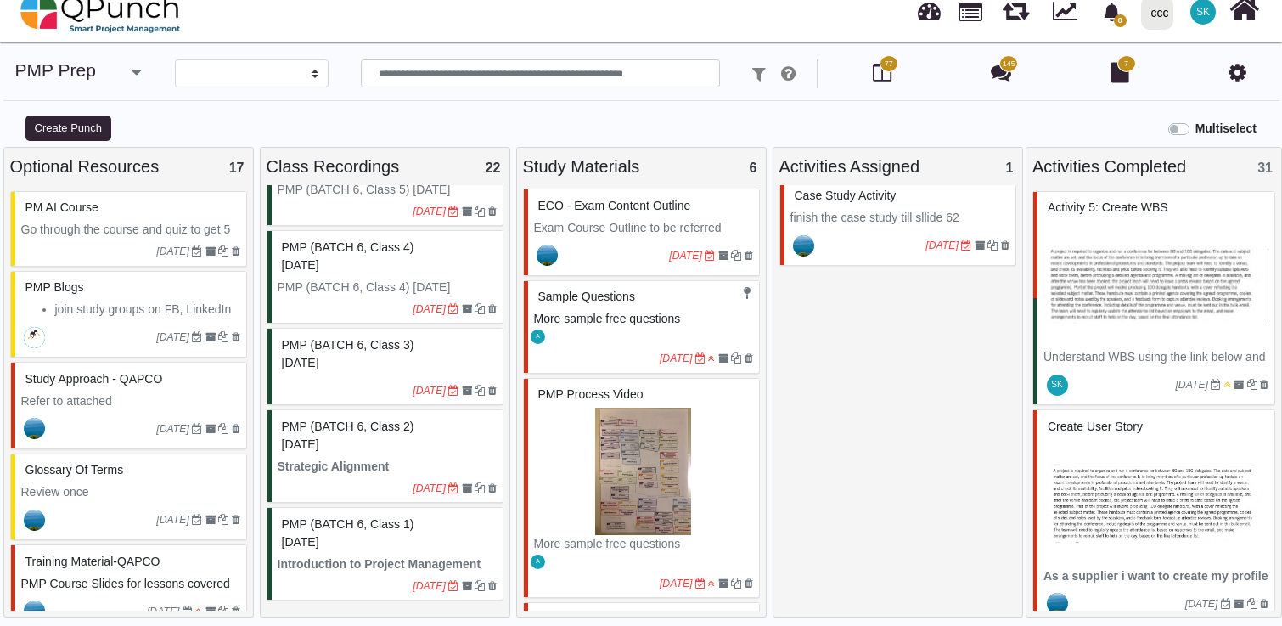
click at [620, 481] on img at bounding box center [643, 471] width 219 height 127
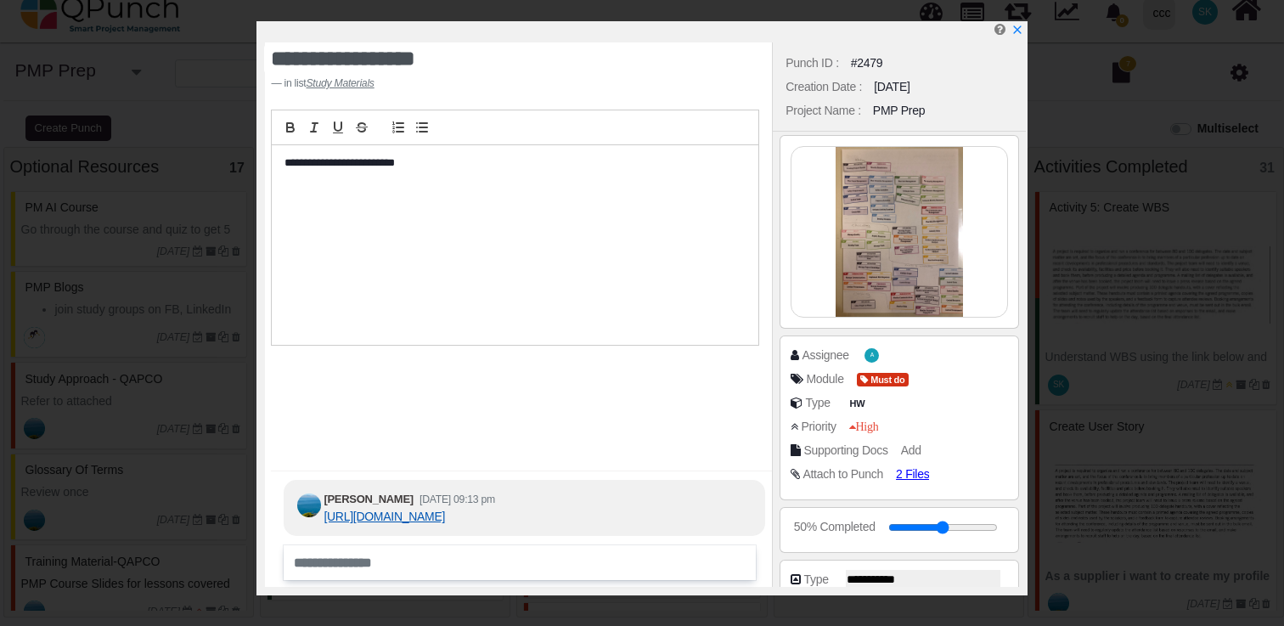
click at [425, 518] on link "[URL][DOMAIN_NAME]" at bounding box center [384, 517] width 121 height 14
click at [1016, 29] on icon "x" at bounding box center [1017, 31] width 14 height 14
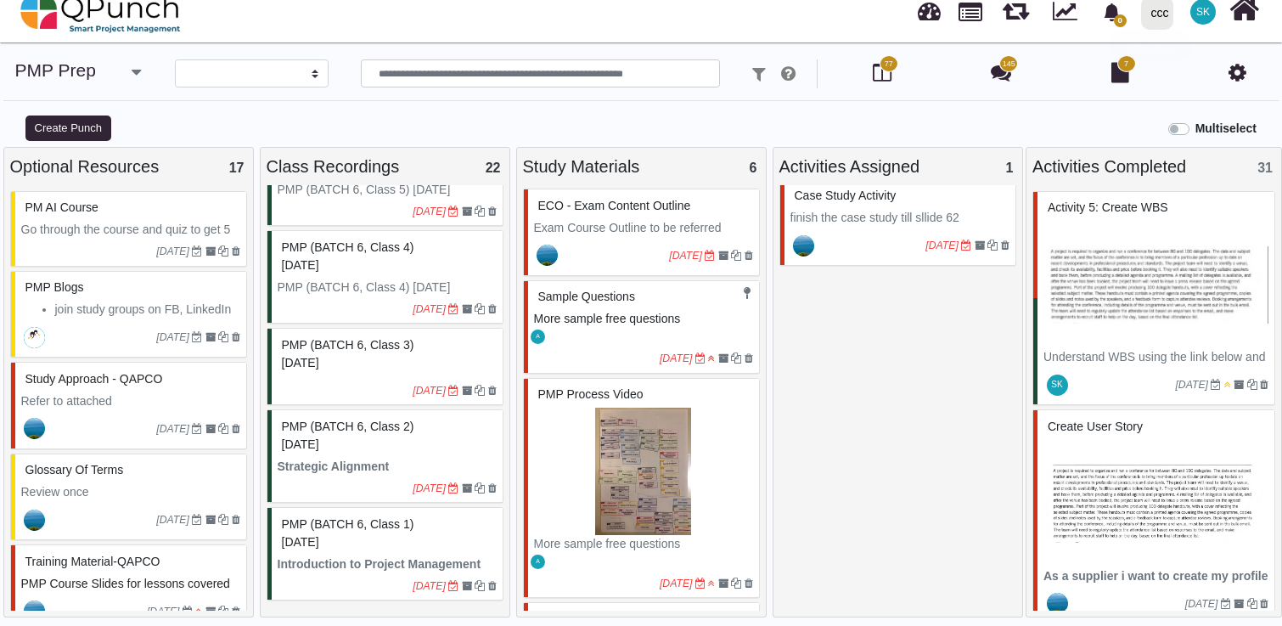
click at [881, 185] on div "Case Study Activity" at bounding box center [900, 196] width 219 height 26
select select "*******"
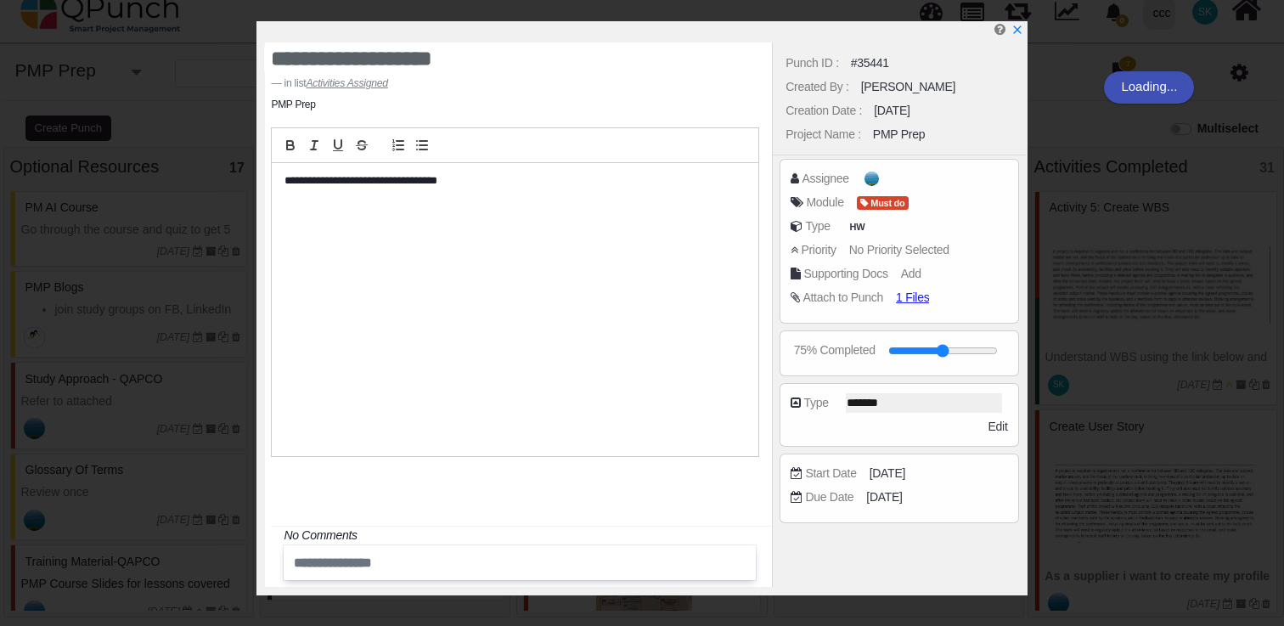
scroll to position [20, 0]
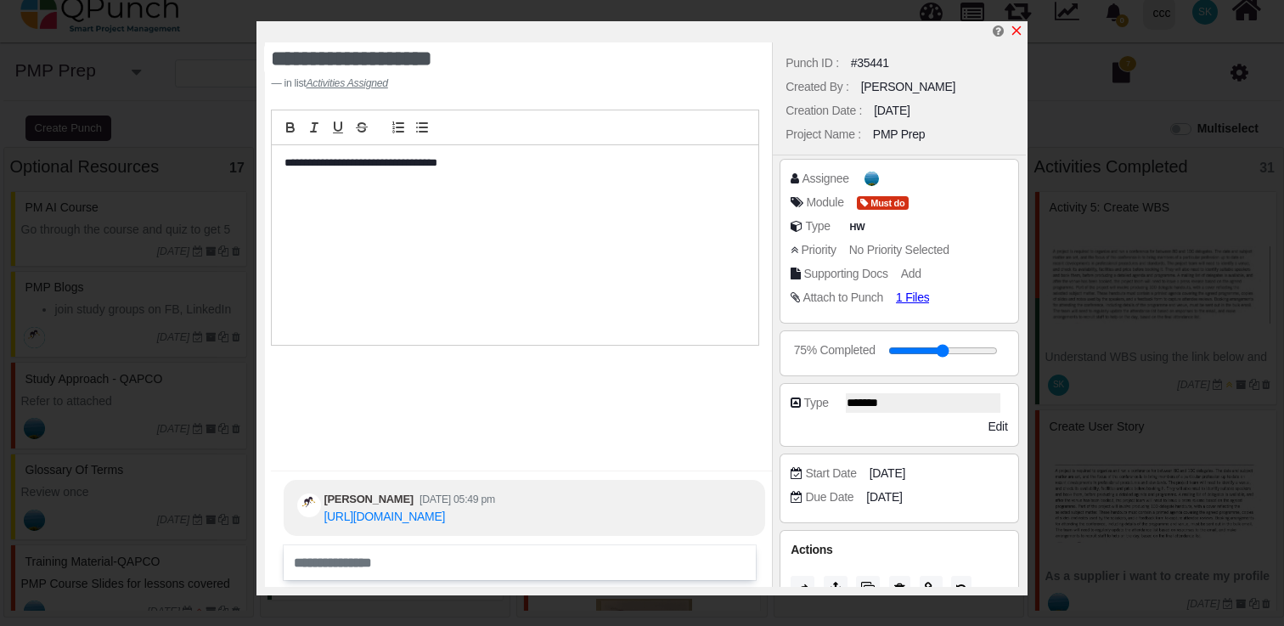
click at [1020, 29] on icon "x" at bounding box center [1017, 31] width 14 height 14
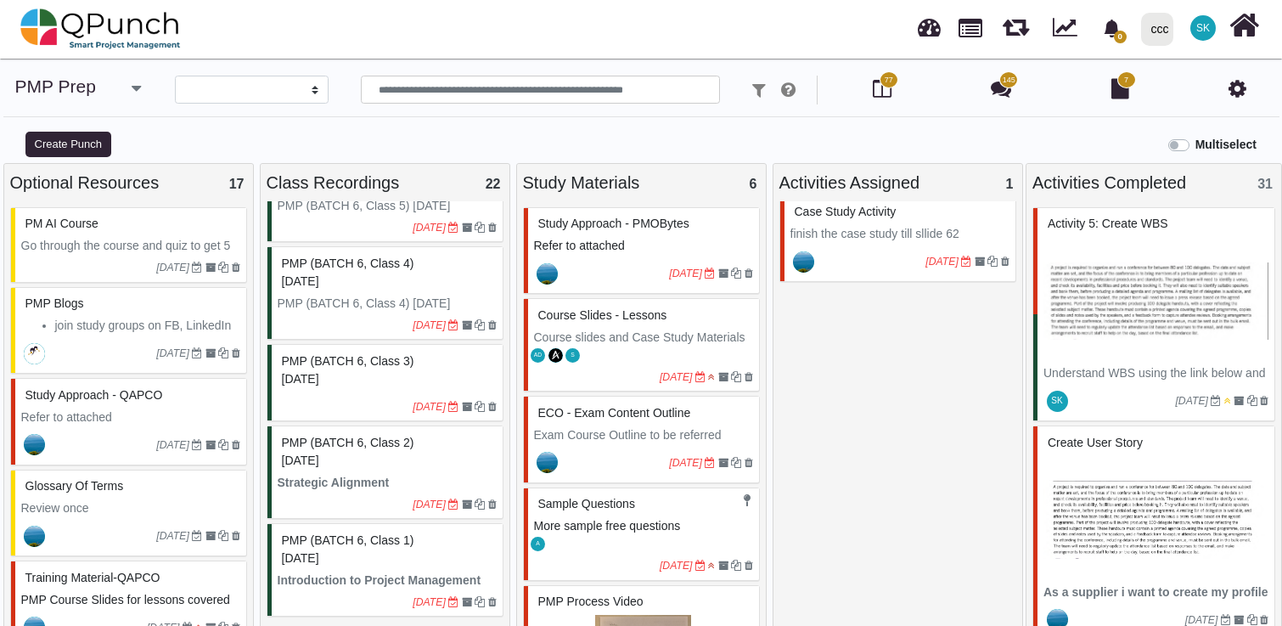
click at [605, 228] on span "Study Approach - PMOBytes" at bounding box center [613, 224] width 151 height 14
select select "*******"
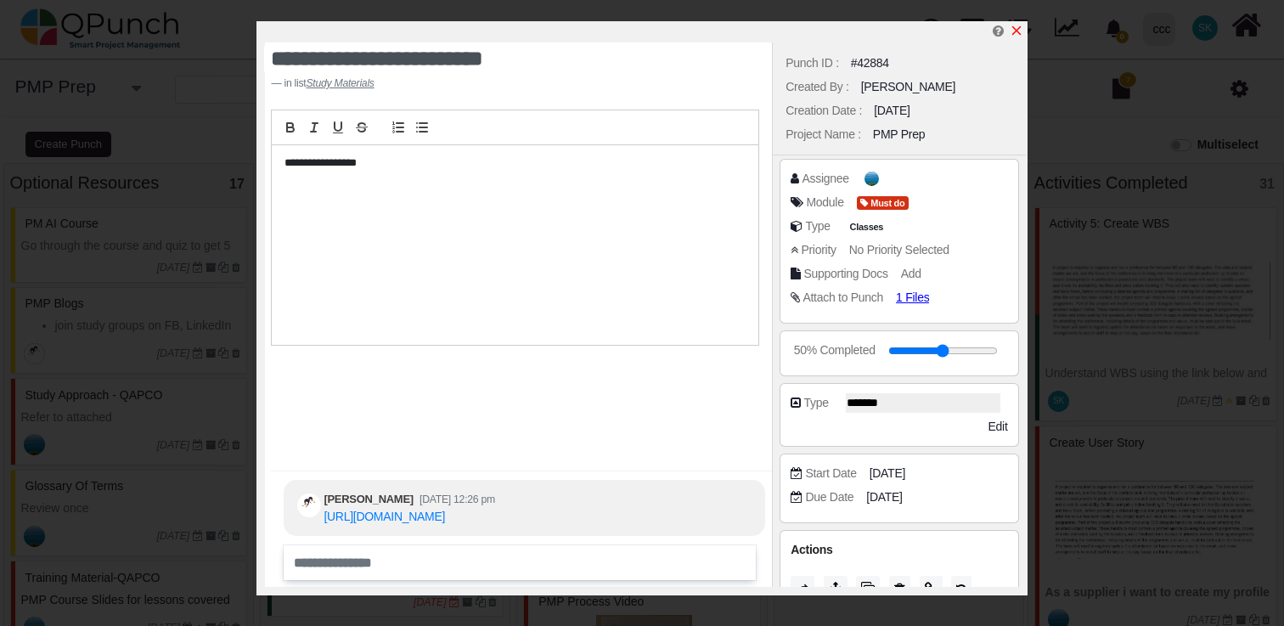
click at [1017, 30] on icon "x" at bounding box center [1015, 30] width 9 height 9
